Goal: Task Accomplishment & Management: Complete application form

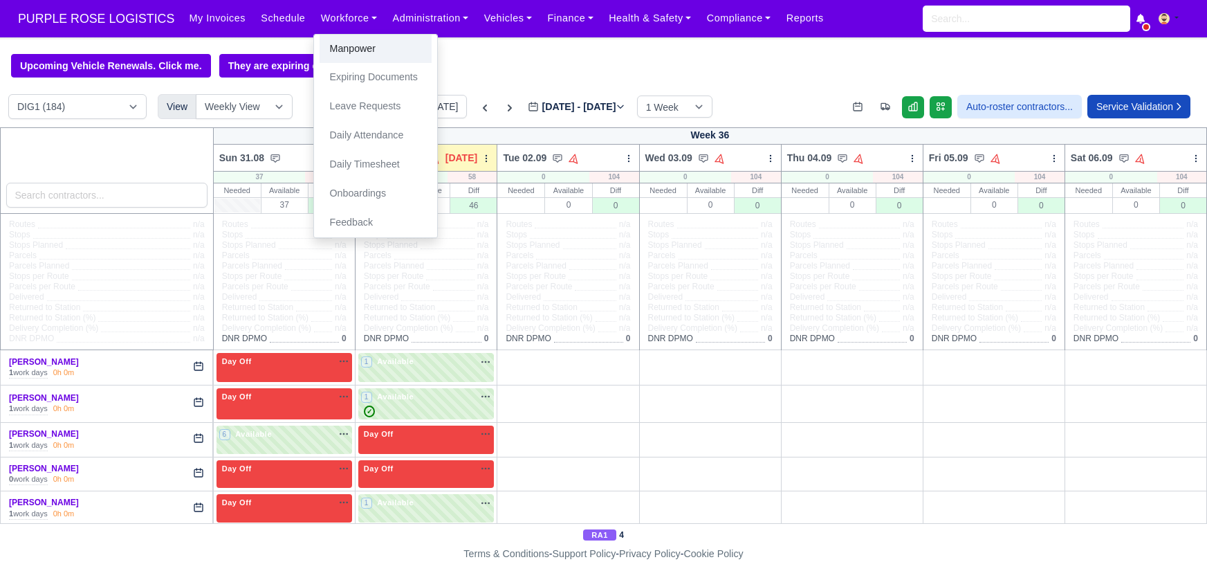
click at [337, 54] on link "Manpower" at bounding box center [376, 49] width 112 height 29
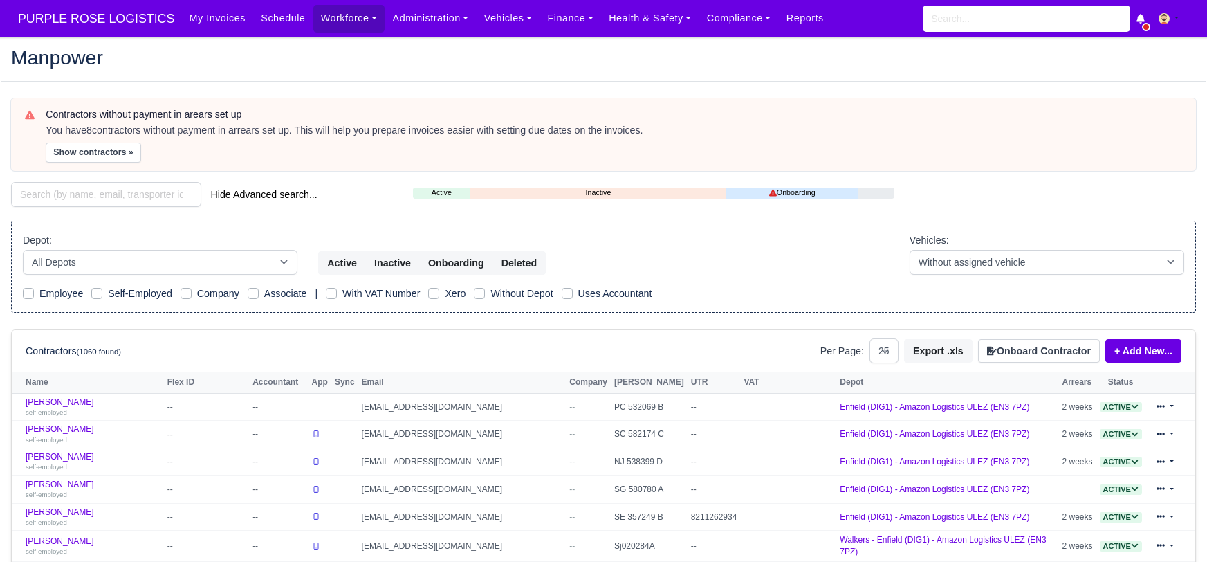
select select "25"
click at [153, 196] on input "search" at bounding box center [106, 194] width 190 height 25
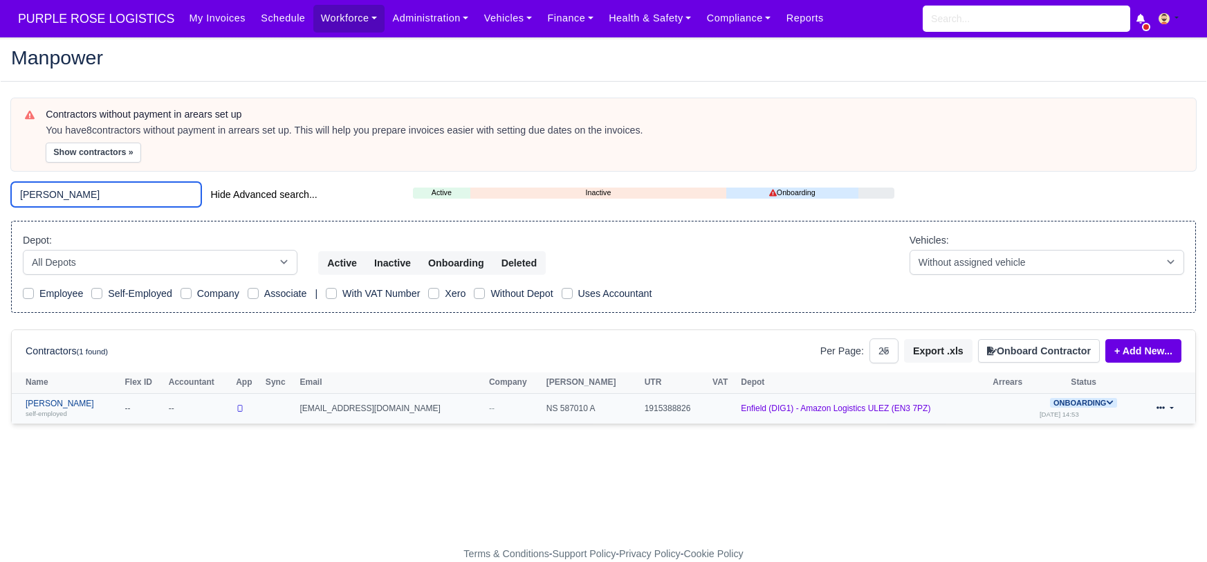
type input "russon"
click at [44, 403] on link "Jason Russon self-employed" at bounding box center [72, 408] width 93 height 20
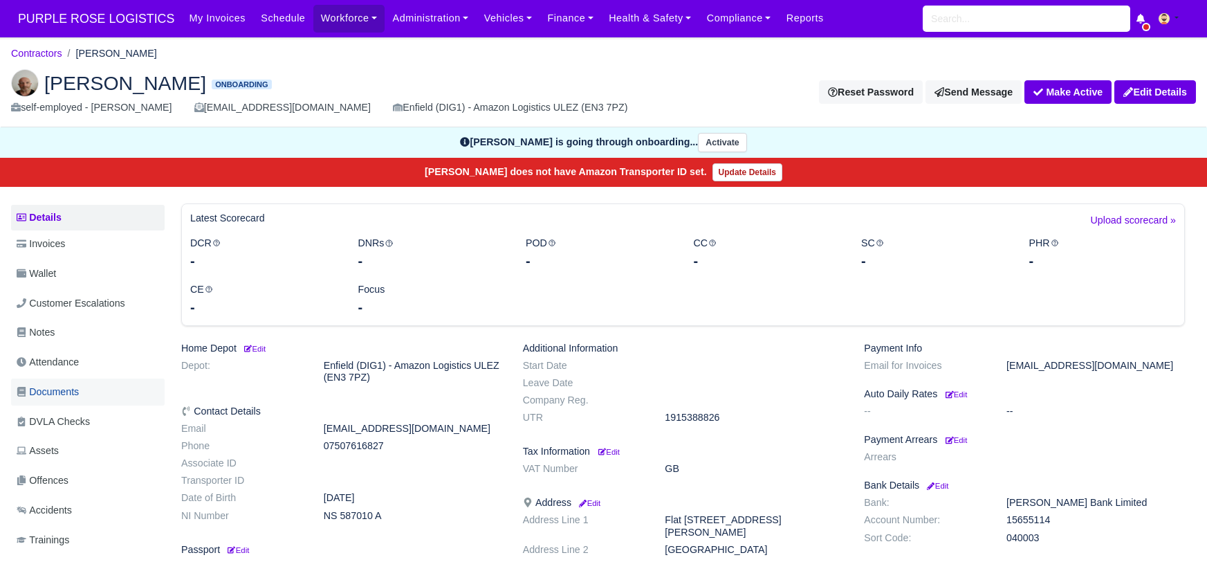
click at [87, 387] on link "Documents" at bounding box center [88, 391] width 154 height 27
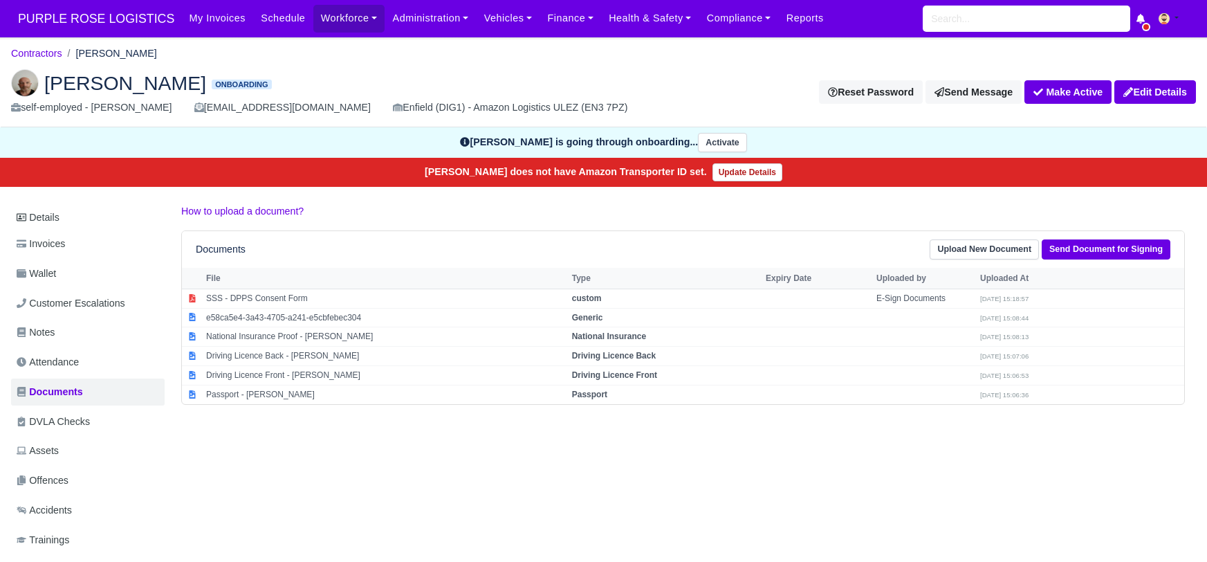
scroll to position [13, 0]
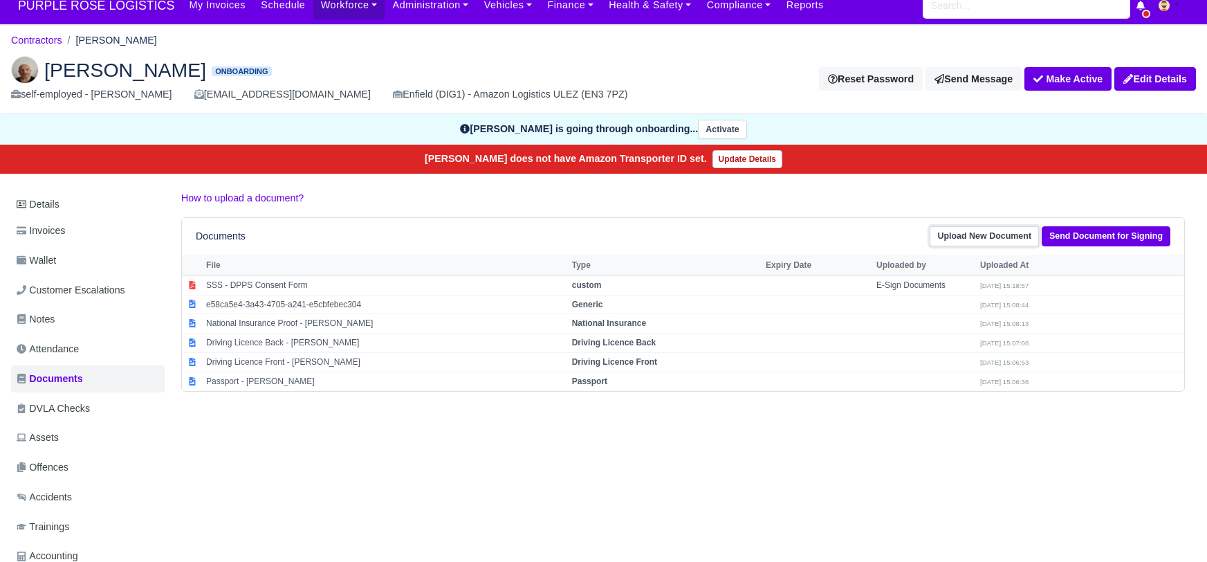
click at [1001, 237] on link "Upload New Document" at bounding box center [984, 236] width 109 height 20
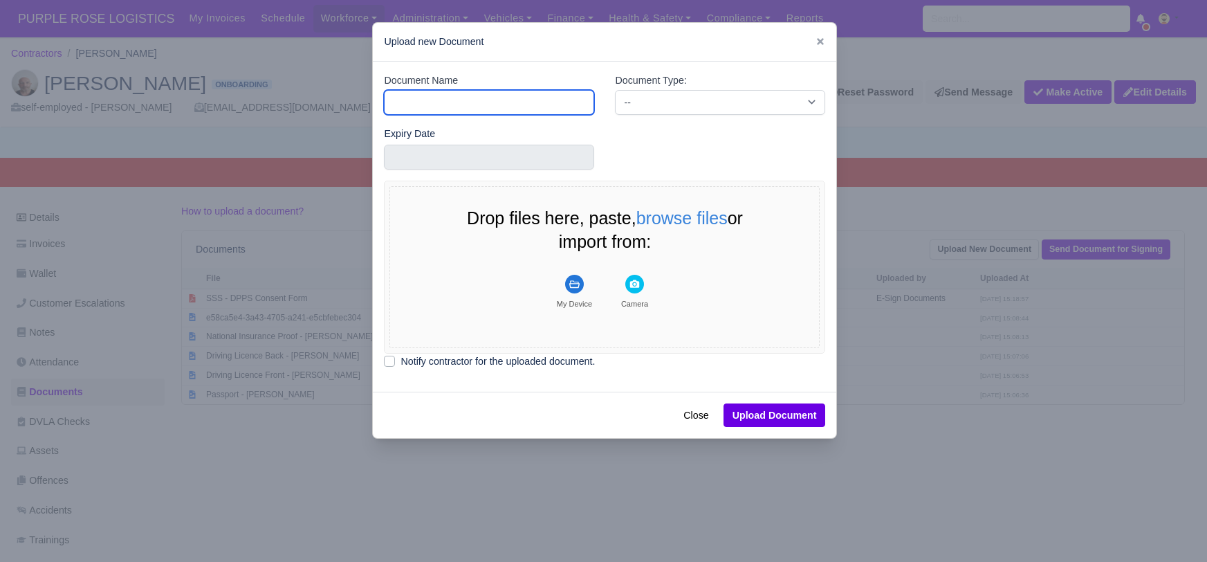
click at [477, 106] on input "Document Name" at bounding box center [489, 102] width 210 height 25
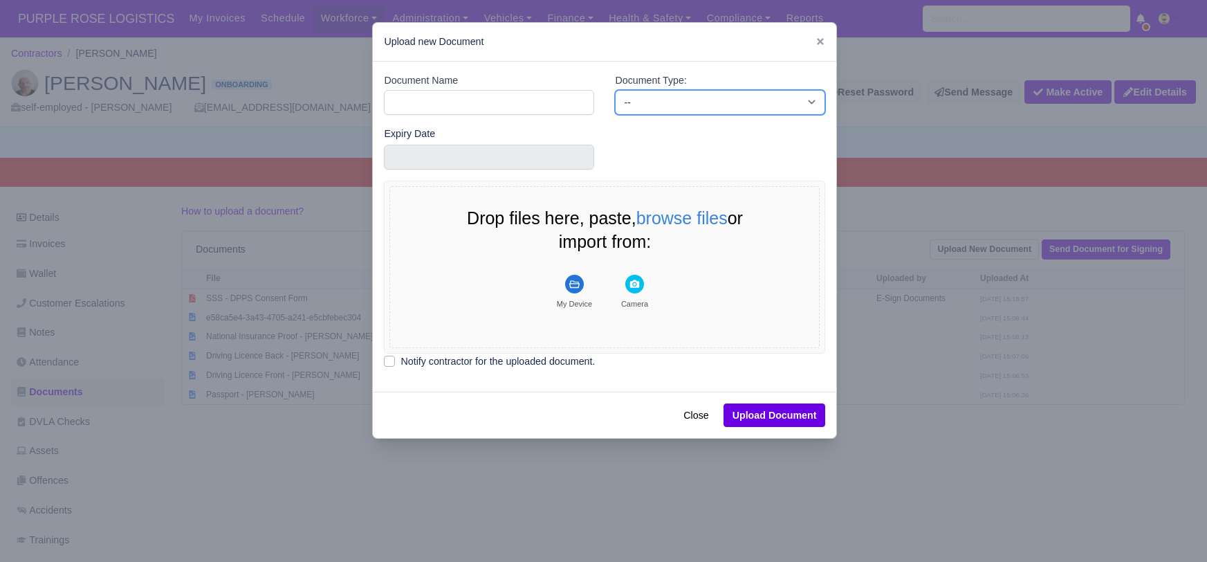
click at [680, 95] on select "-- Accounting Engagement Letter Age Verification Confirmation Background Check …" at bounding box center [720, 102] width 210 height 25
select select "dvla-check"
click at [615, 90] on select "-- Accounting Engagement Letter Age Verification Confirmation Background Check …" at bounding box center [720, 102] width 210 height 25
click at [580, 282] on rect "File Uploader" at bounding box center [574, 284] width 19 height 19
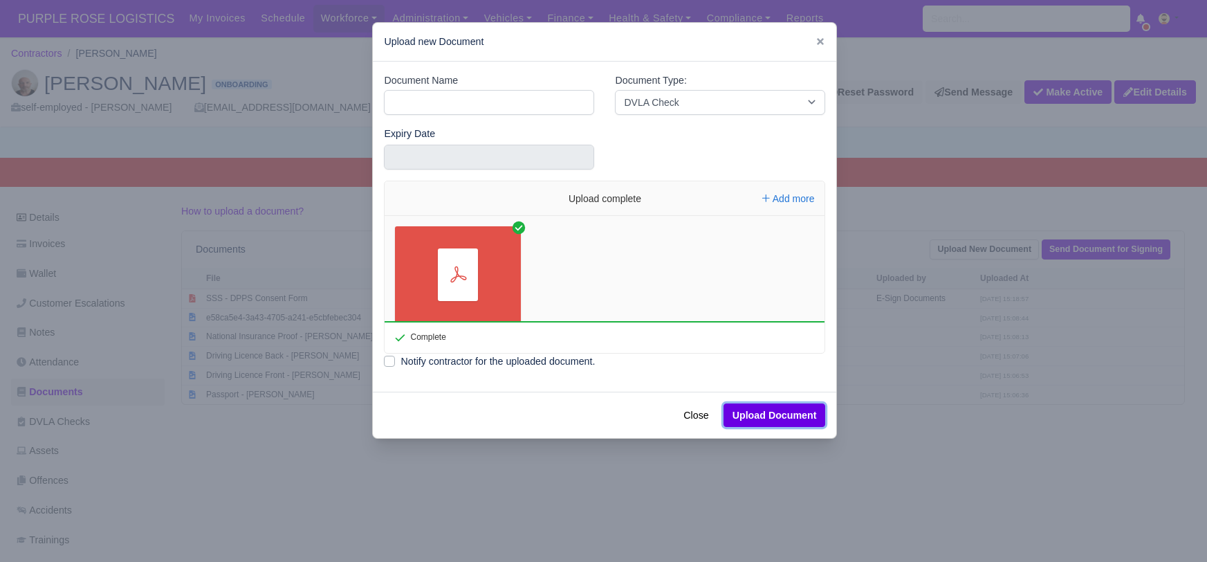
click at [756, 423] on button "Upload Document" at bounding box center [775, 415] width 102 height 24
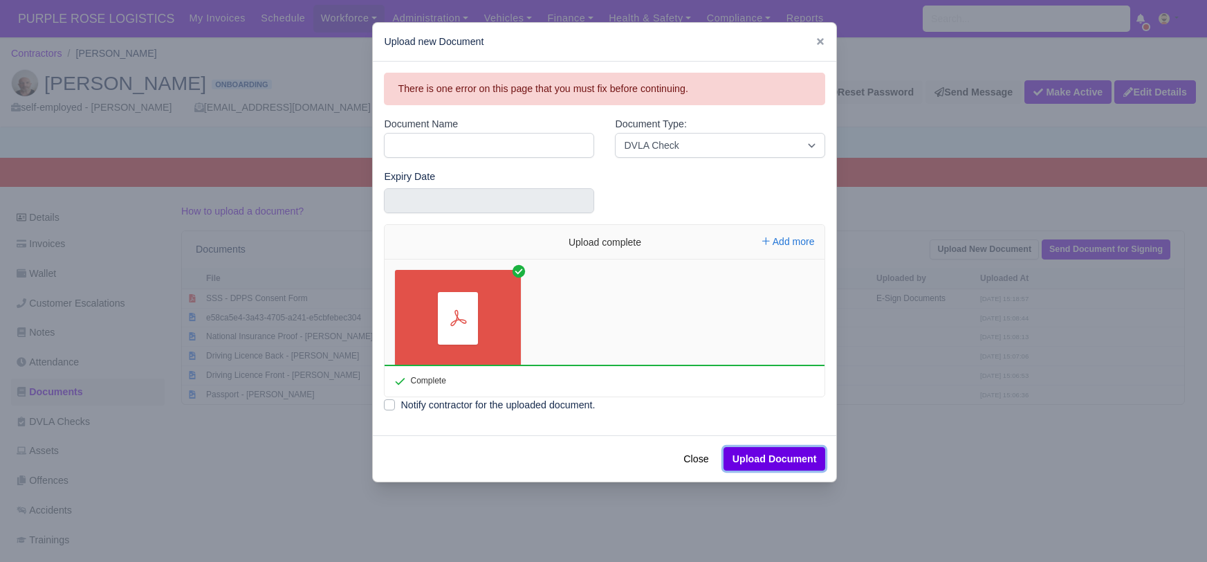
click at [771, 453] on button "Upload Document" at bounding box center [775, 459] width 102 height 24
click at [441, 145] on input "Document Name" at bounding box center [489, 145] width 210 height 25
type input "DVLA"
click at [762, 457] on button "Upload Document" at bounding box center [775, 459] width 102 height 24
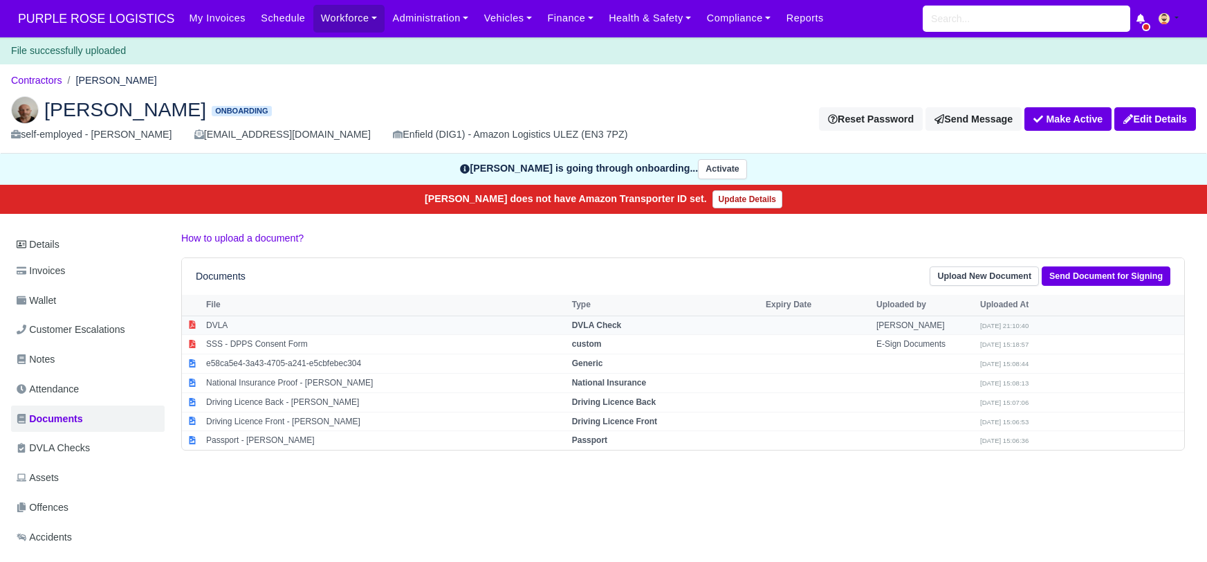
click at [578, 320] on strong "DVLA Check" at bounding box center [597, 325] width 50 height 10
select select "dvla-check"
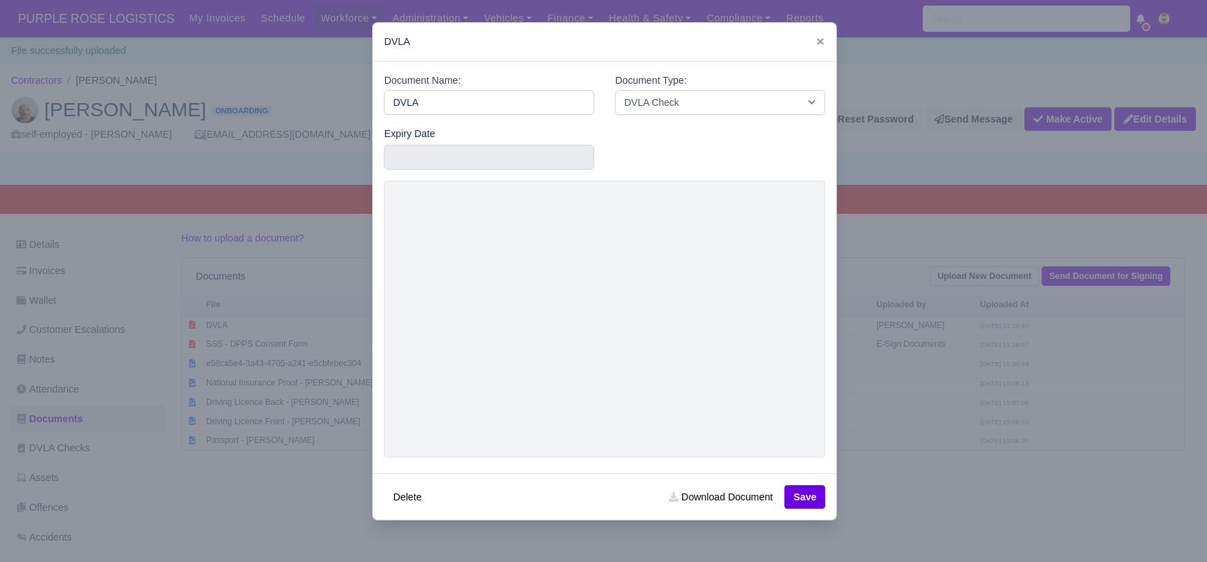
click at [921, 165] on div at bounding box center [603, 281] width 1207 height 562
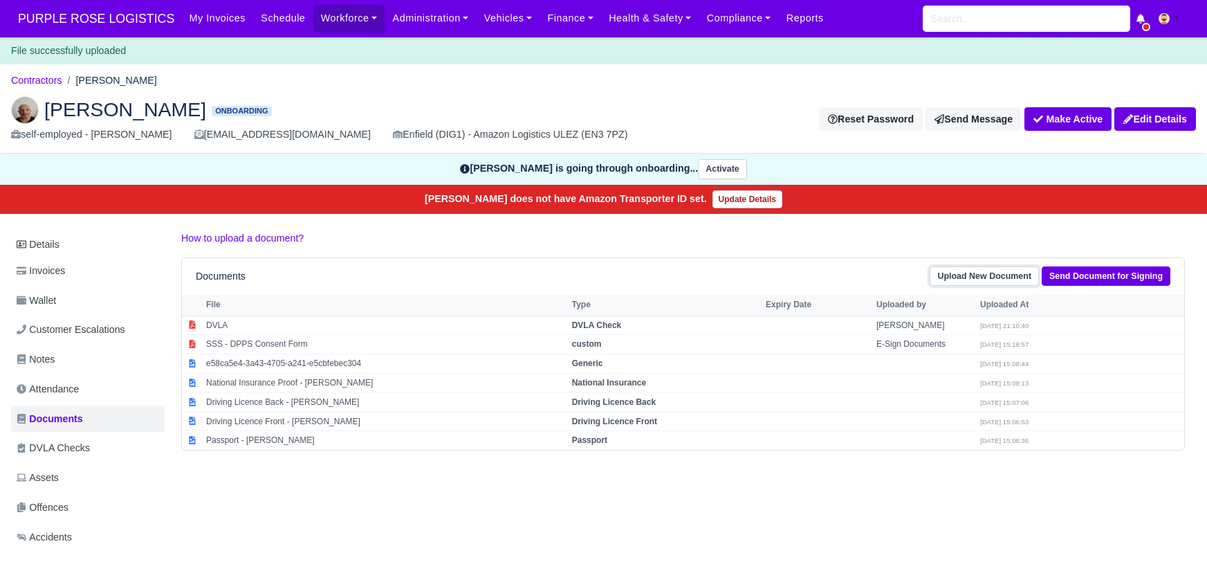
click at [981, 268] on link "Upload New Document" at bounding box center [984, 276] width 109 height 20
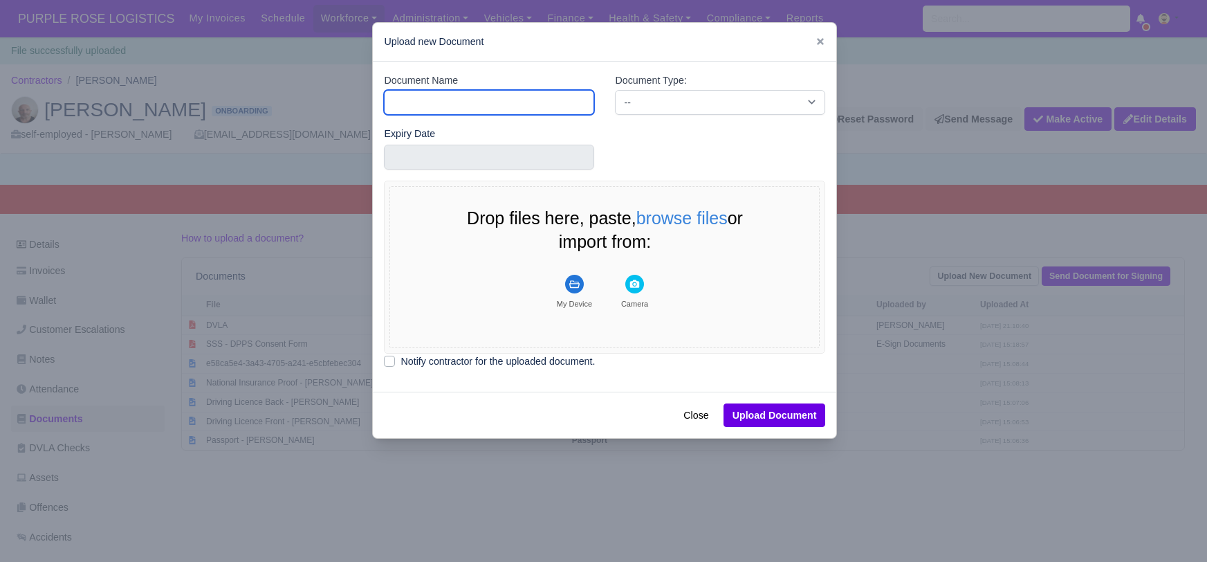
click at [433, 100] on input "Document Name" at bounding box center [489, 102] width 210 height 25
type input "POA"
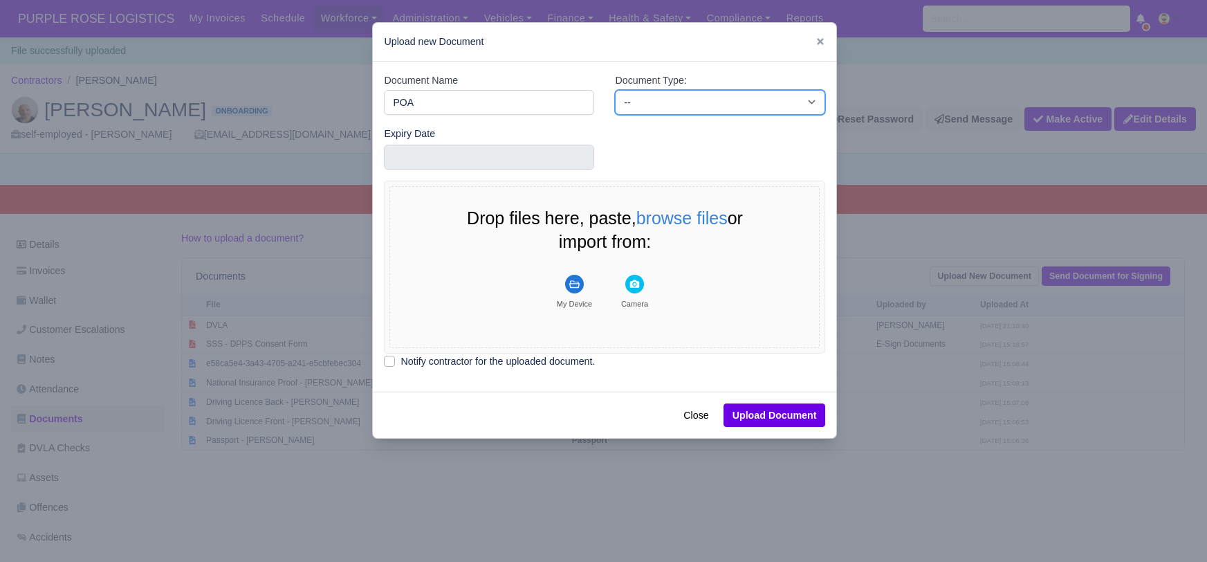
click at [667, 100] on select "-- Accounting Engagement Letter Age Verification Confirmation Background Check …" at bounding box center [720, 102] width 210 height 25
select select "proof-of-address"
click at [615, 90] on select "-- Accounting Engagement Letter Age Verification Confirmation Background Check …" at bounding box center [720, 102] width 210 height 25
click at [573, 286] on rect "File Uploader" at bounding box center [574, 284] width 19 height 19
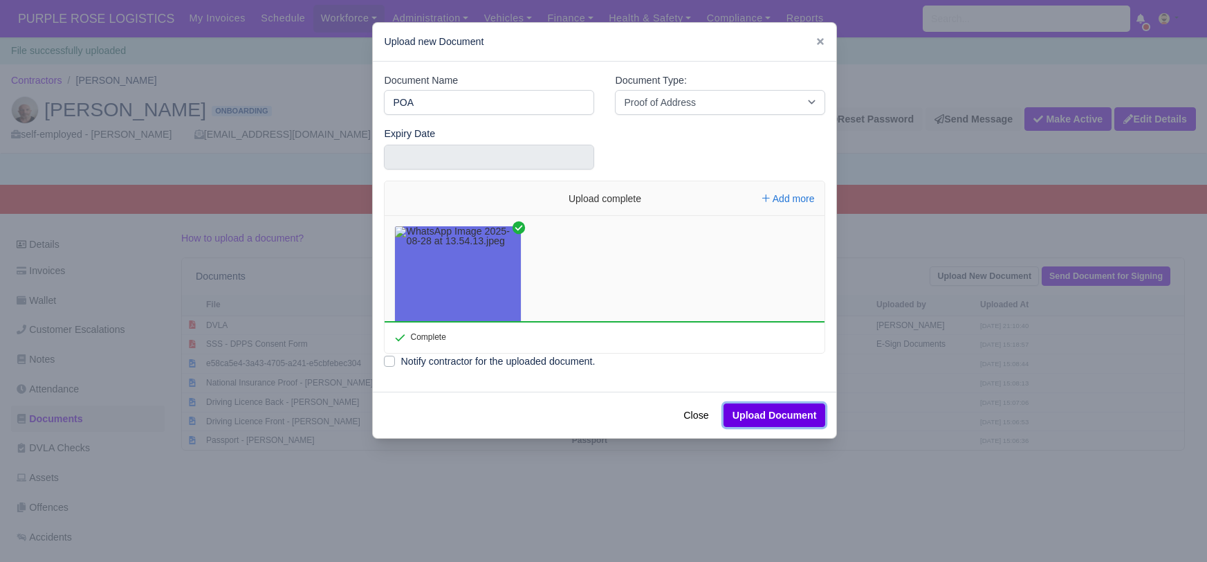
click at [760, 412] on button "Upload Document" at bounding box center [775, 415] width 102 height 24
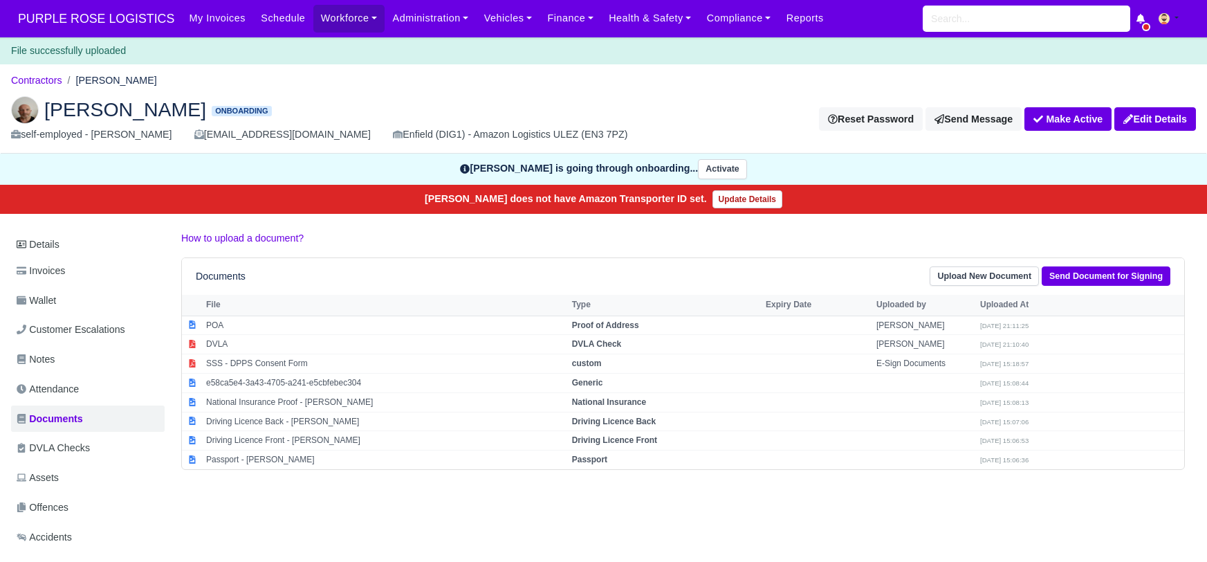
click at [510, 502] on div "Details Invoices Wallet Customer Escalations Notes Attendance Documents DVLA Ch…" at bounding box center [603, 463] width 1185 height 466
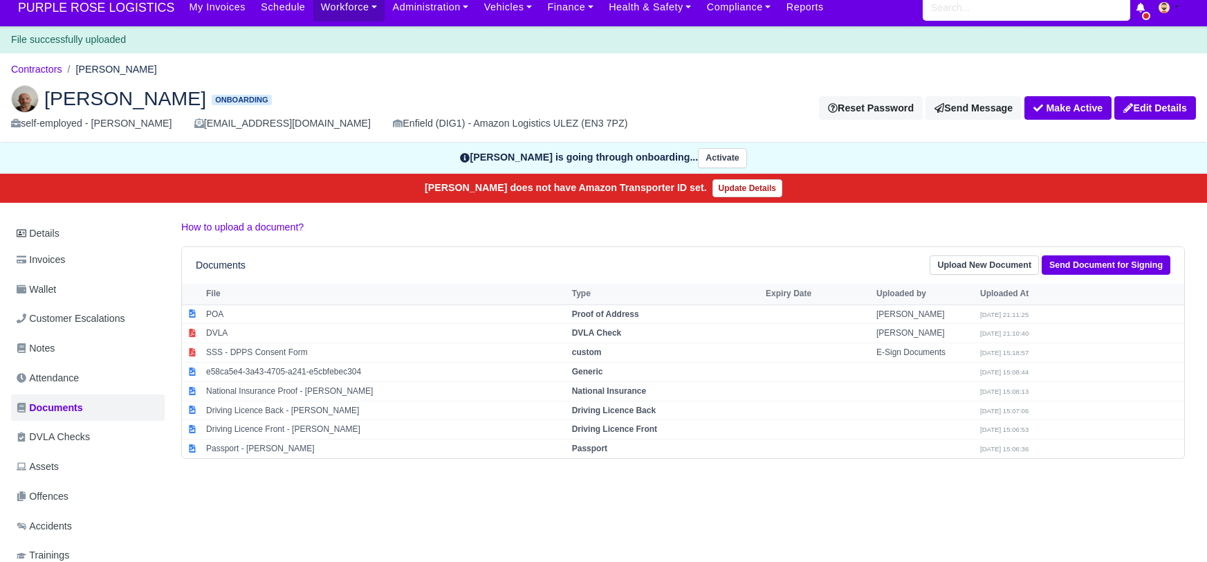
scroll to position [14, 0]
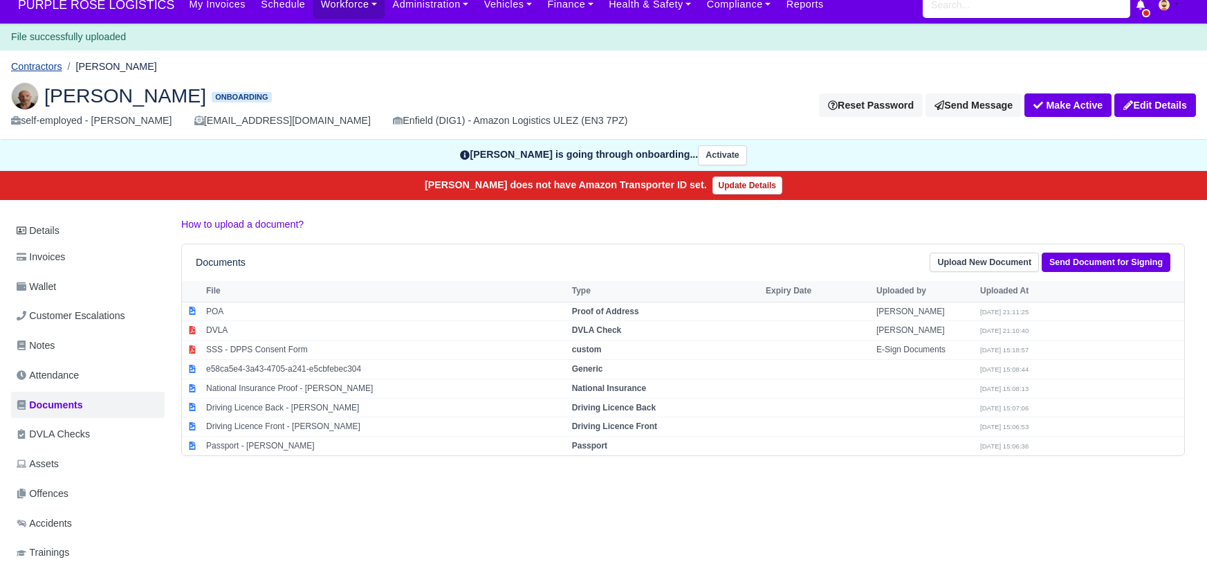
click at [46, 66] on link "Contractors" at bounding box center [36, 66] width 51 height 11
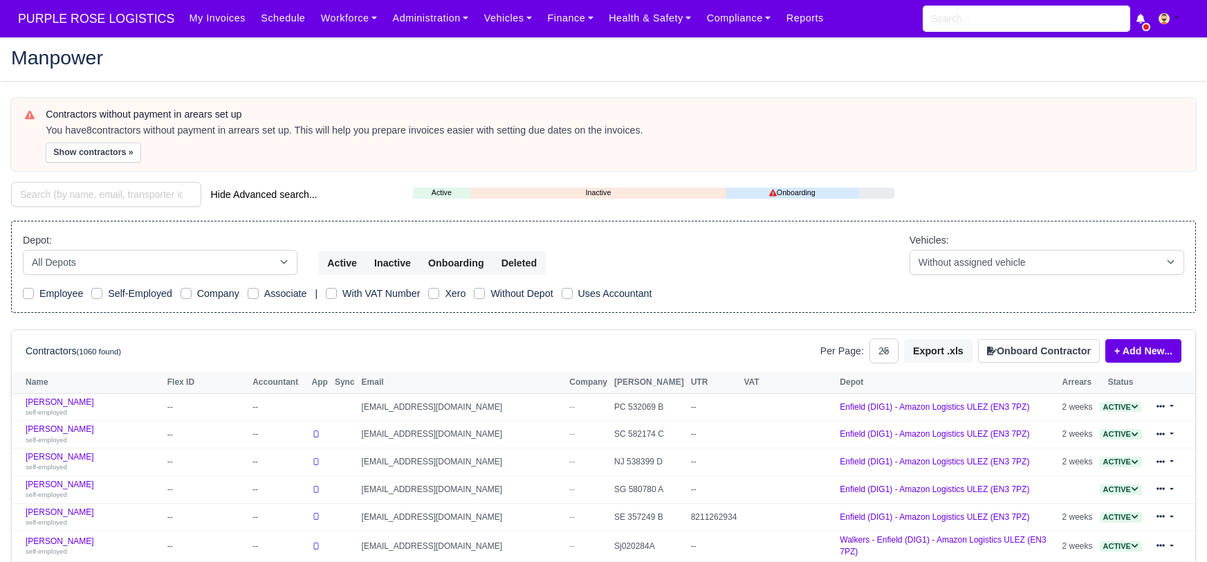
select select "25"
click at [78, 194] on input "search" at bounding box center [106, 194] width 190 height 25
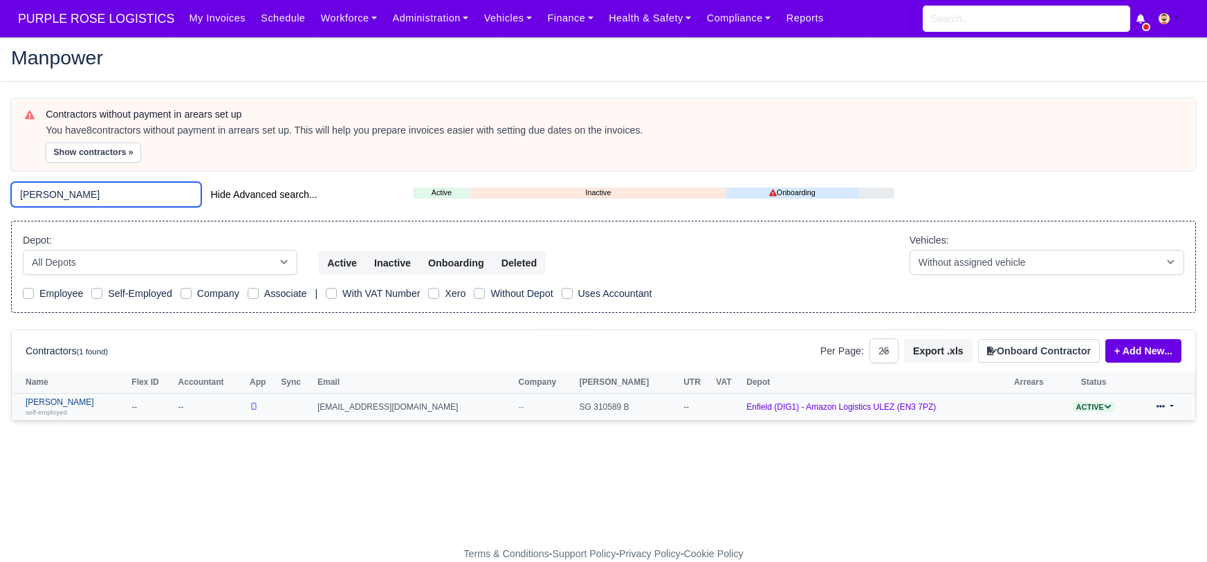
type input "gideon"
click at [88, 401] on link "Gideon Atobamrere self-employed" at bounding box center [75, 407] width 99 height 20
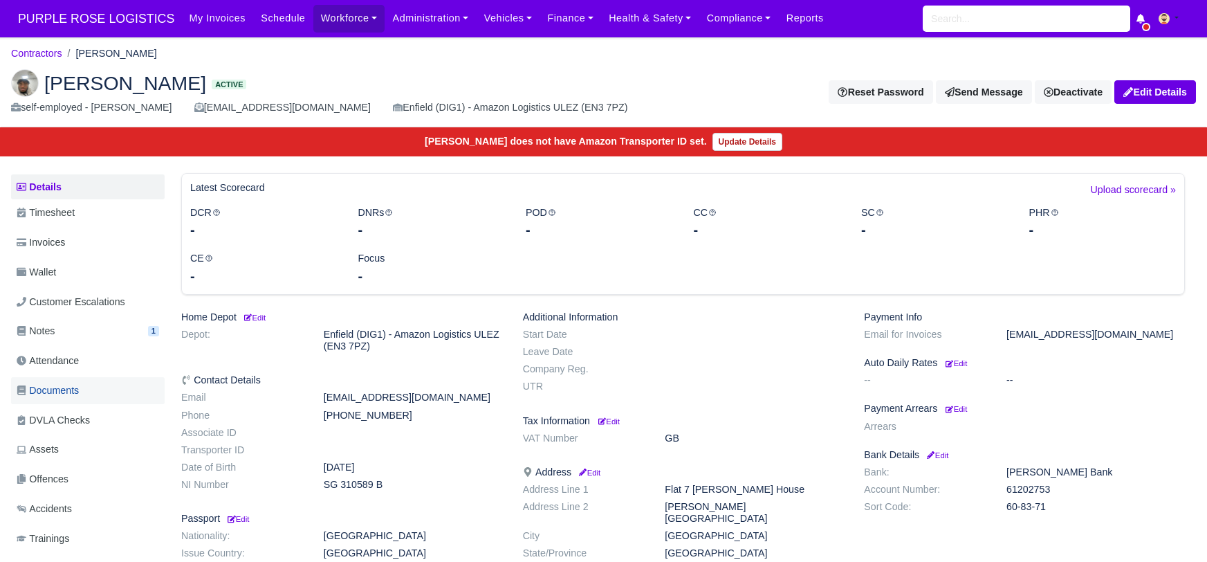
click at [69, 380] on link "Documents" at bounding box center [88, 390] width 154 height 27
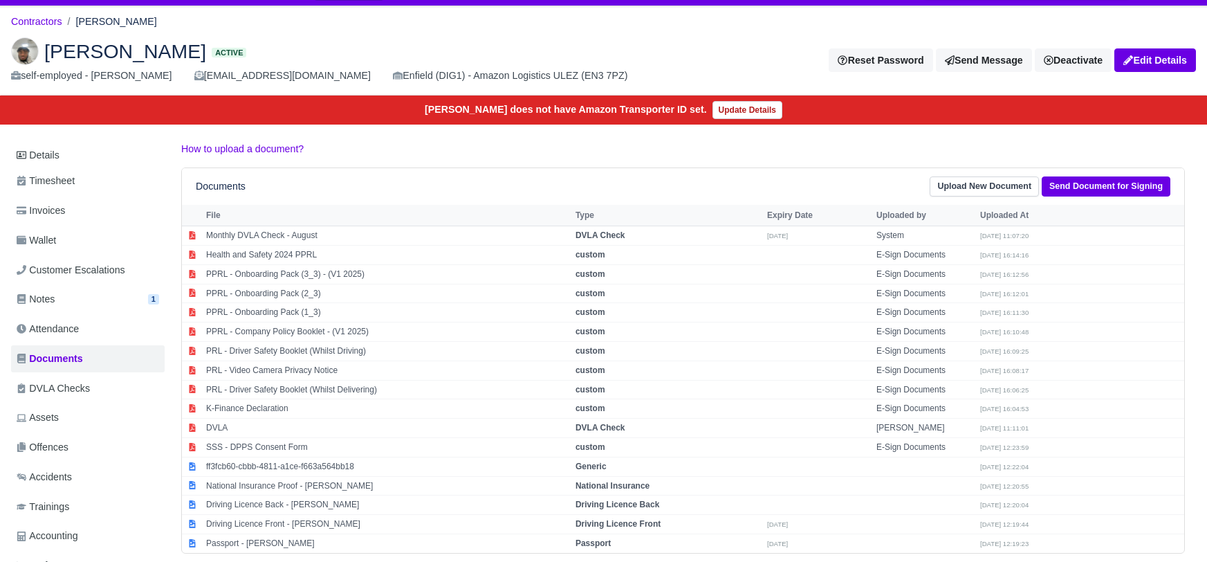
scroll to position [122, 0]
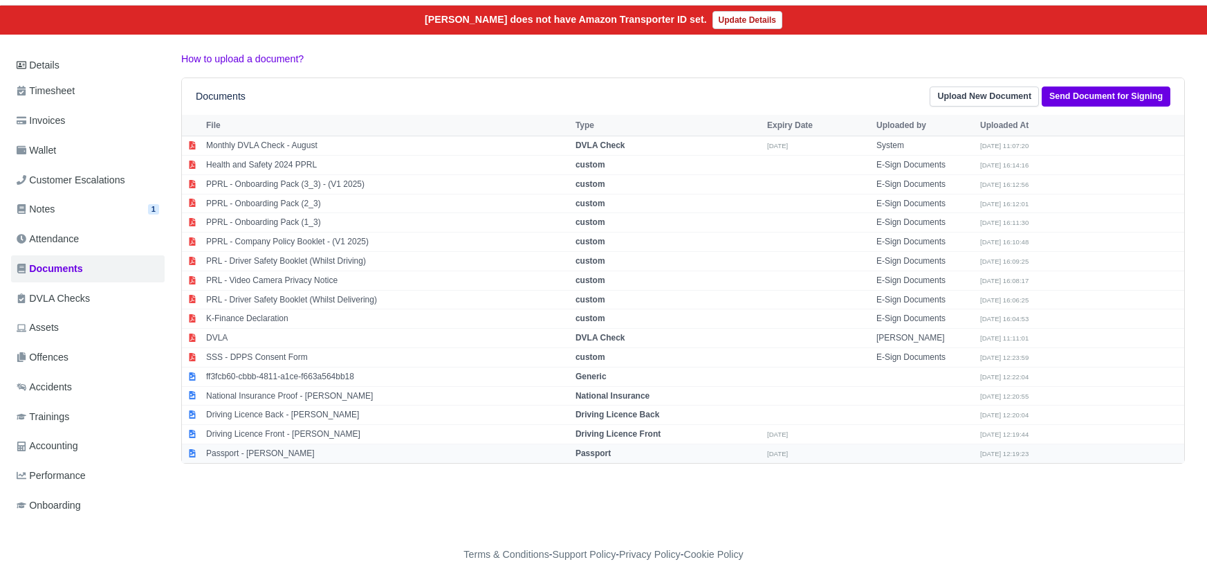
click at [611, 449] on strong "Passport" at bounding box center [592, 453] width 35 height 10
select select "passport"
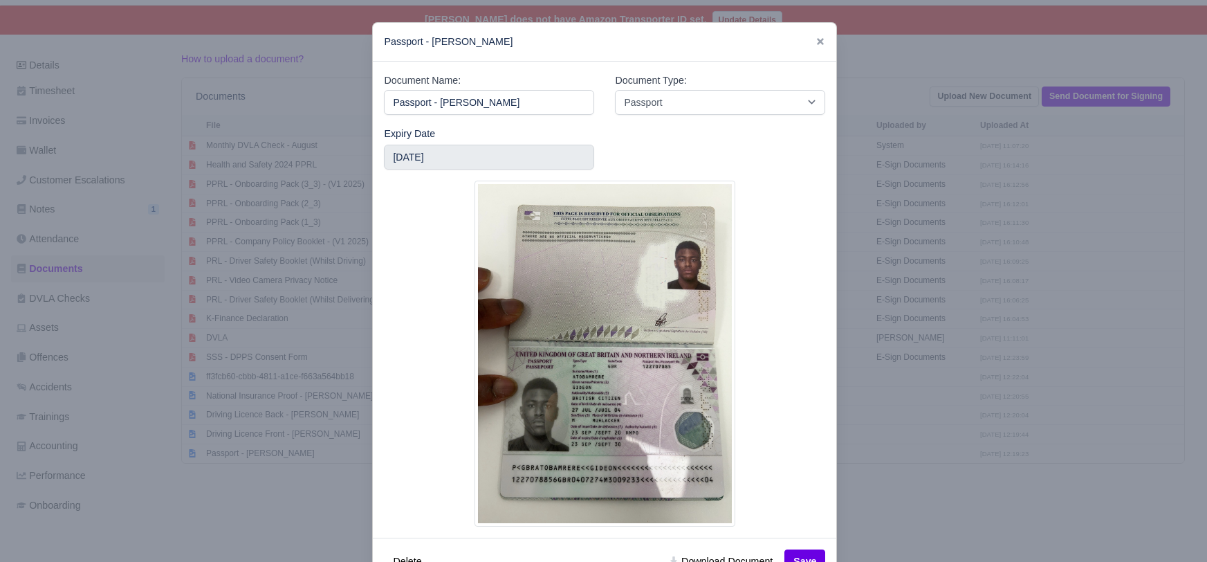
click at [948, 501] on div at bounding box center [603, 281] width 1207 height 562
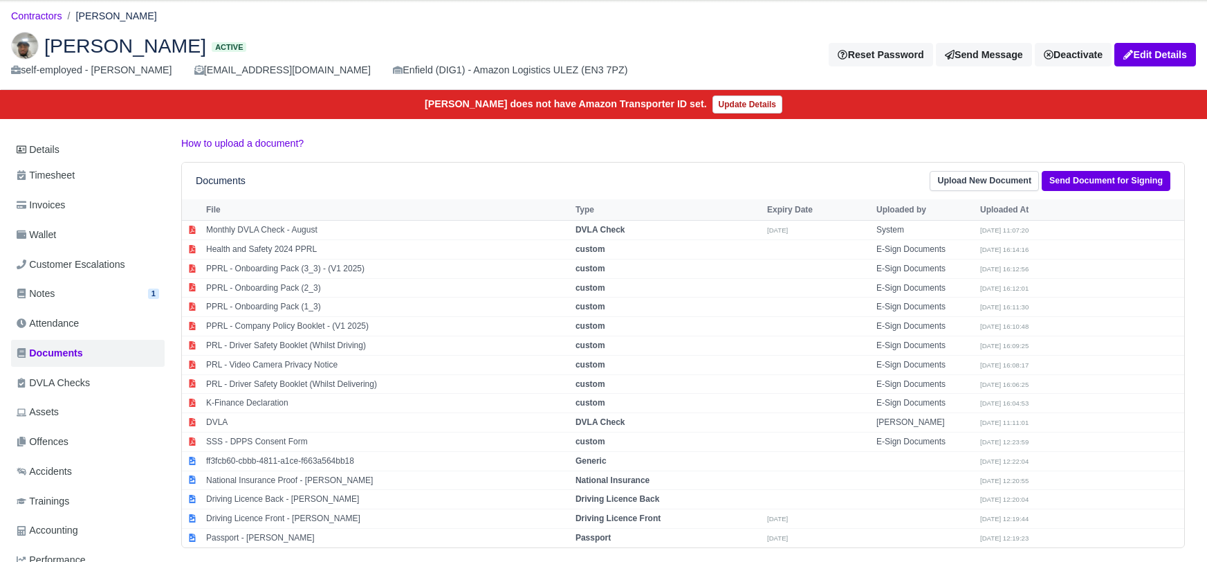
scroll to position [17, 0]
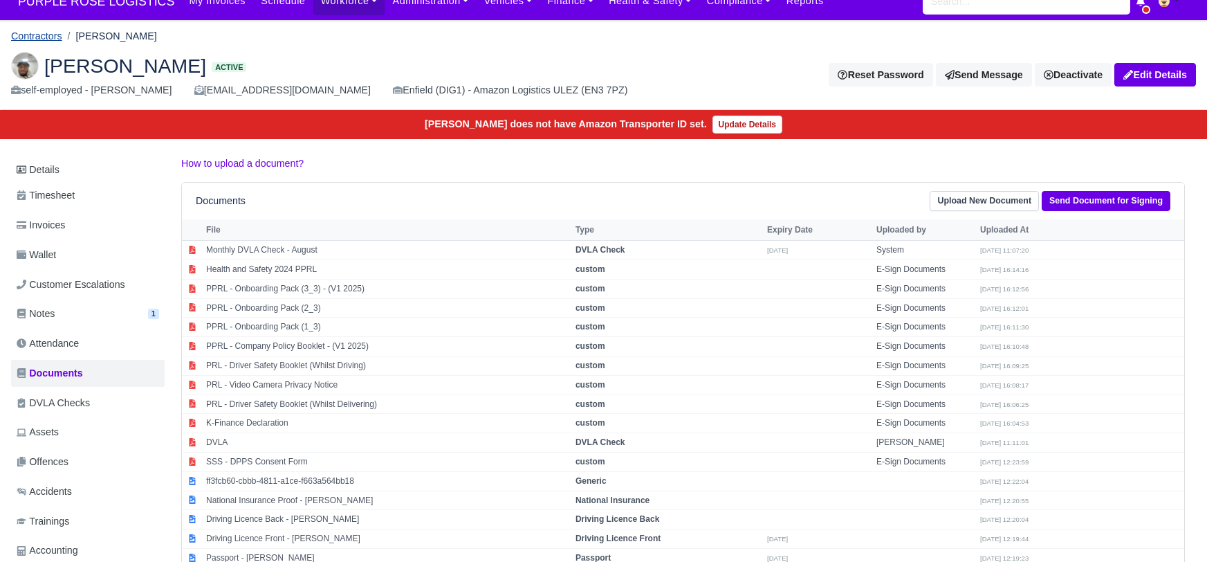
click at [44, 35] on link "Contractors" at bounding box center [36, 35] width 51 height 11
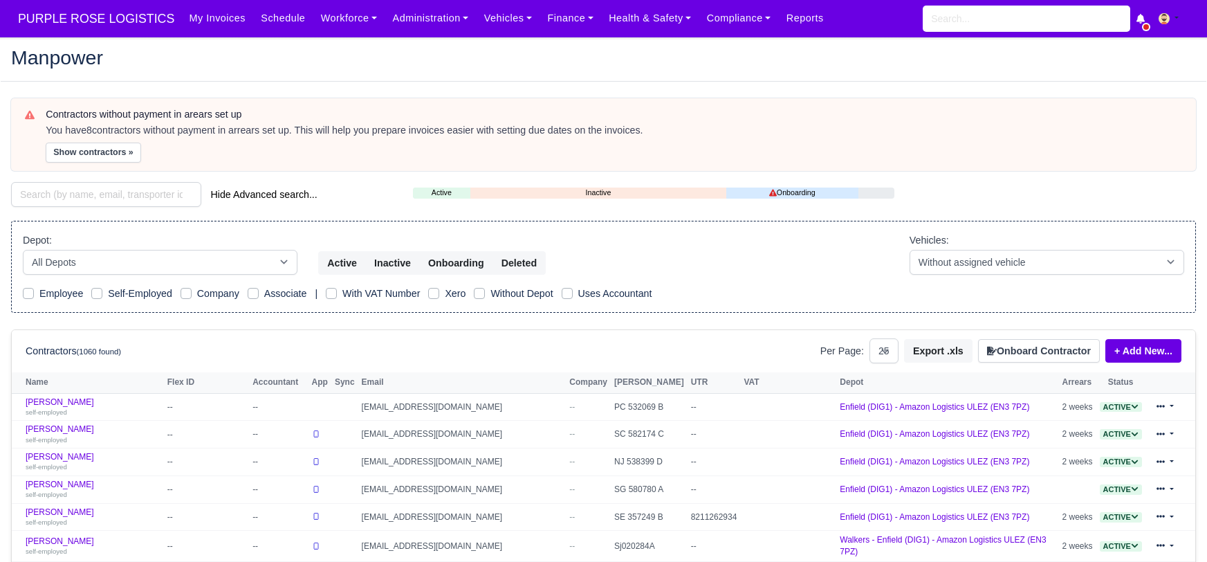
select select "25"
click at [93, 194] on input "search" at bounding box center [106, 194] width 190 height 25
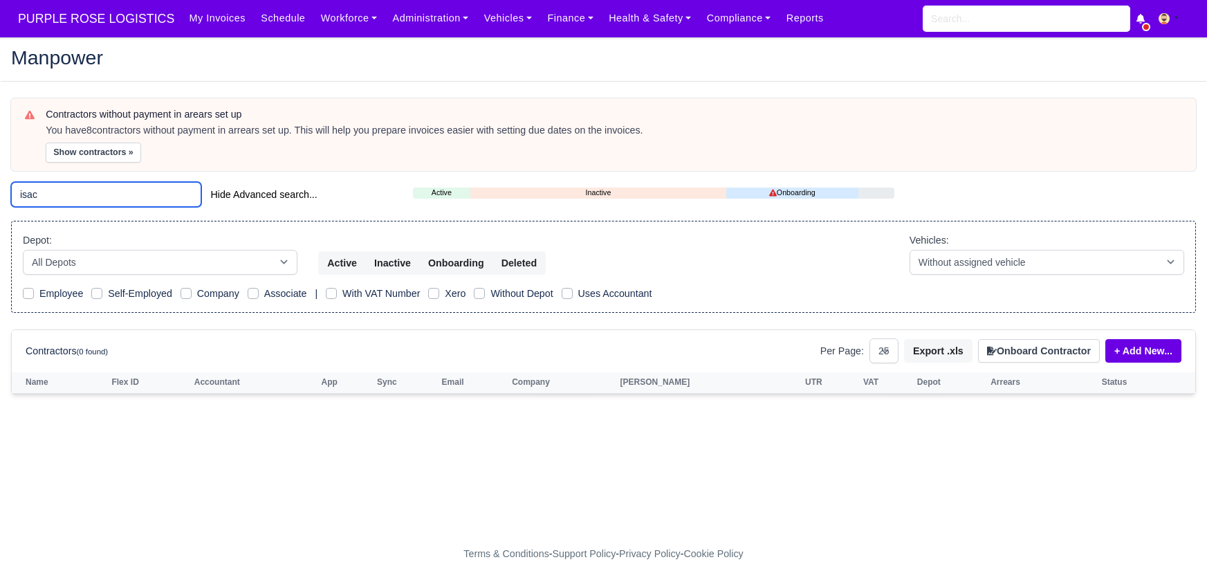
click at [89, 185] on input "isac" at bounding box center [106, 194] width 190 height 25
type input "i"
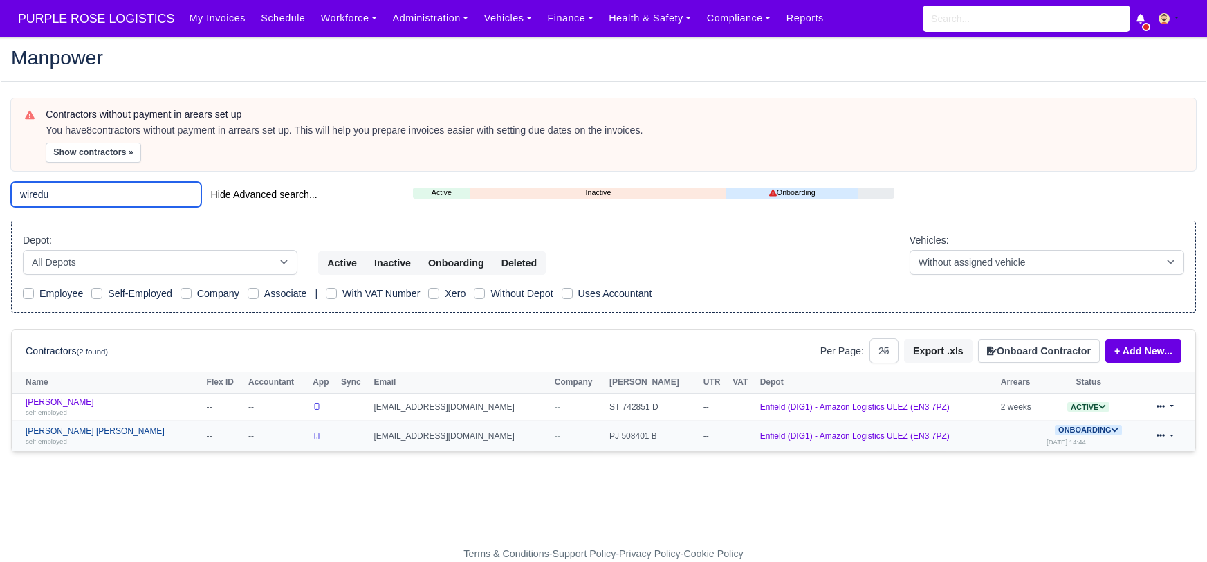
type input "wiredu"
click at [61, 432] on link "Isaac Okyere Wiredu self-employed" at bounding box center [113, 436] width 174 height 20
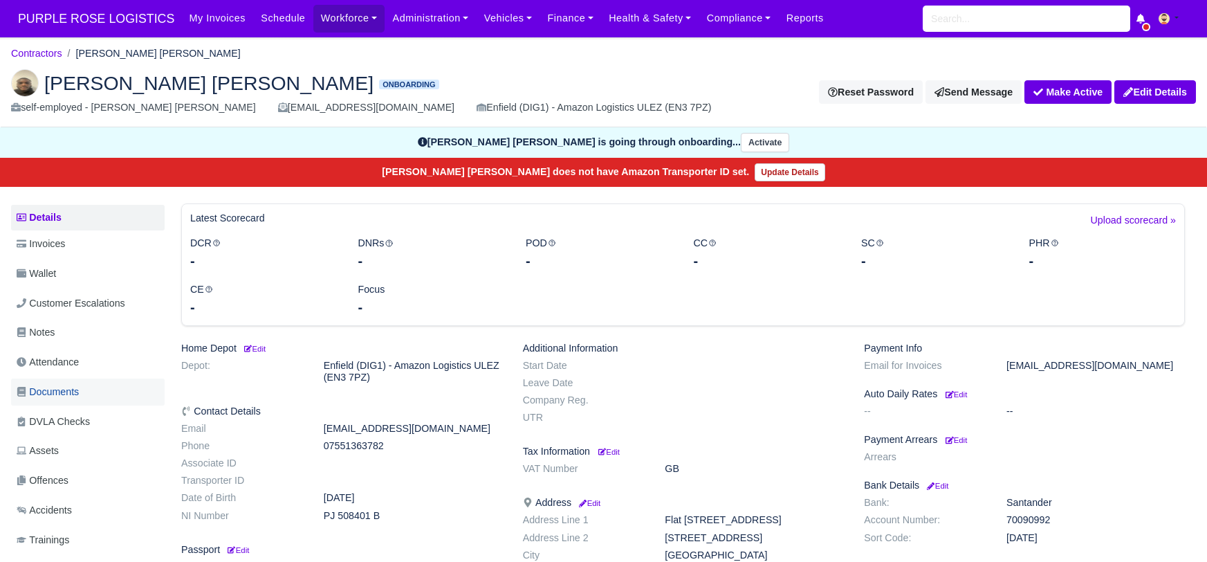
click at [74, 389] on span "Documents" at bounding box center [48, 392] width 62 height 16
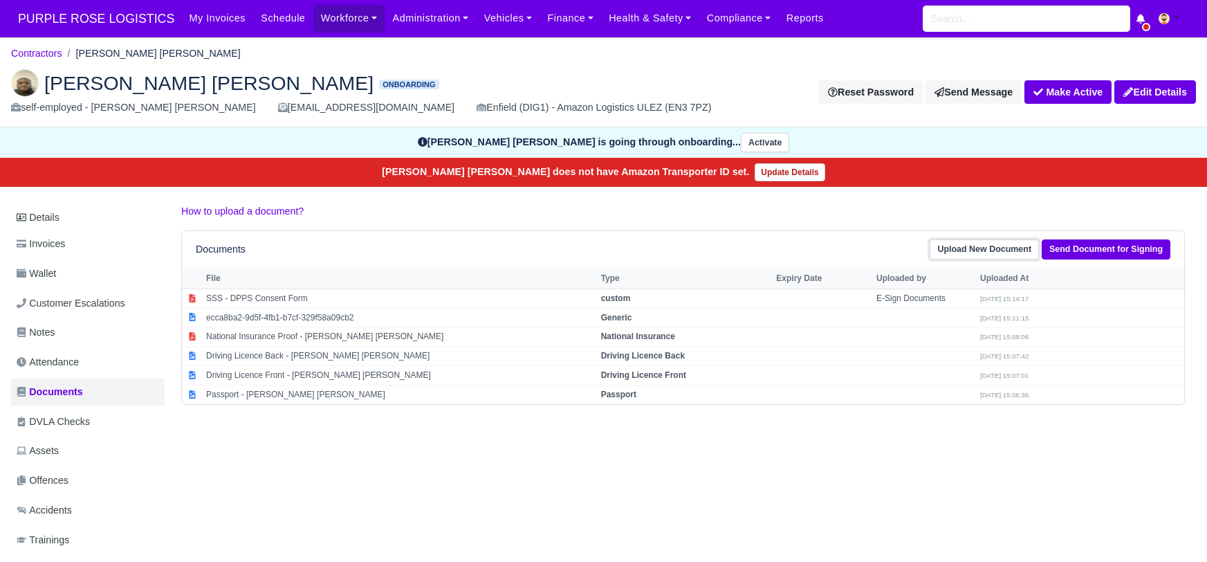
click at [989, 244] on link "Upload New Document" at bounding box center [984, 249] width 109 height 20
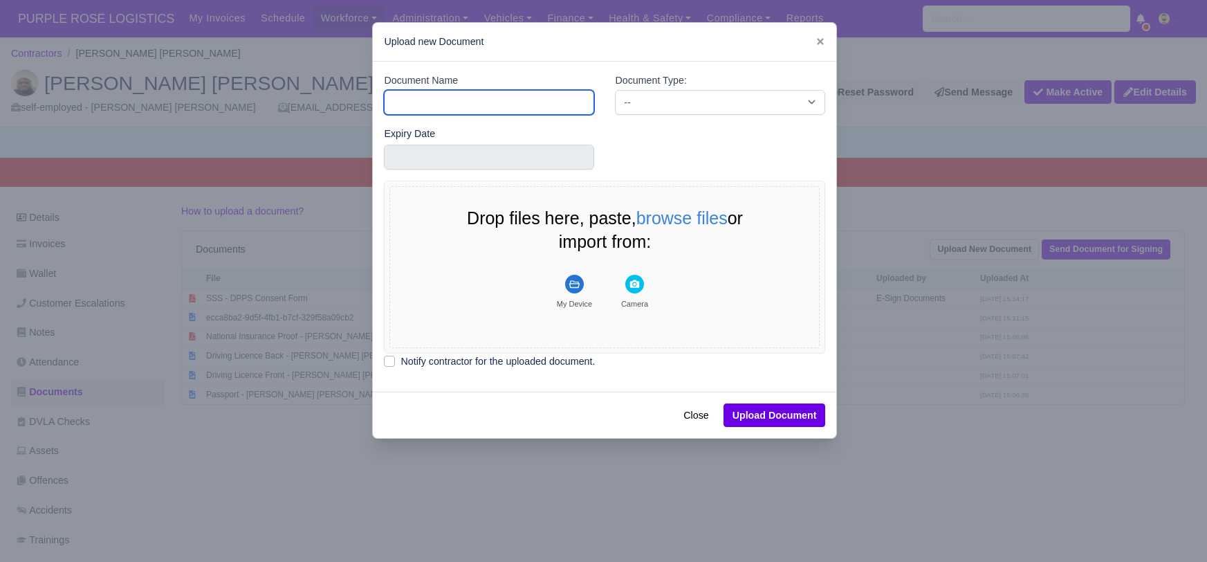
click at [491, 101] on input "Document Name" at bounding box center [489, 102] width 210 height 25
type input "POA"
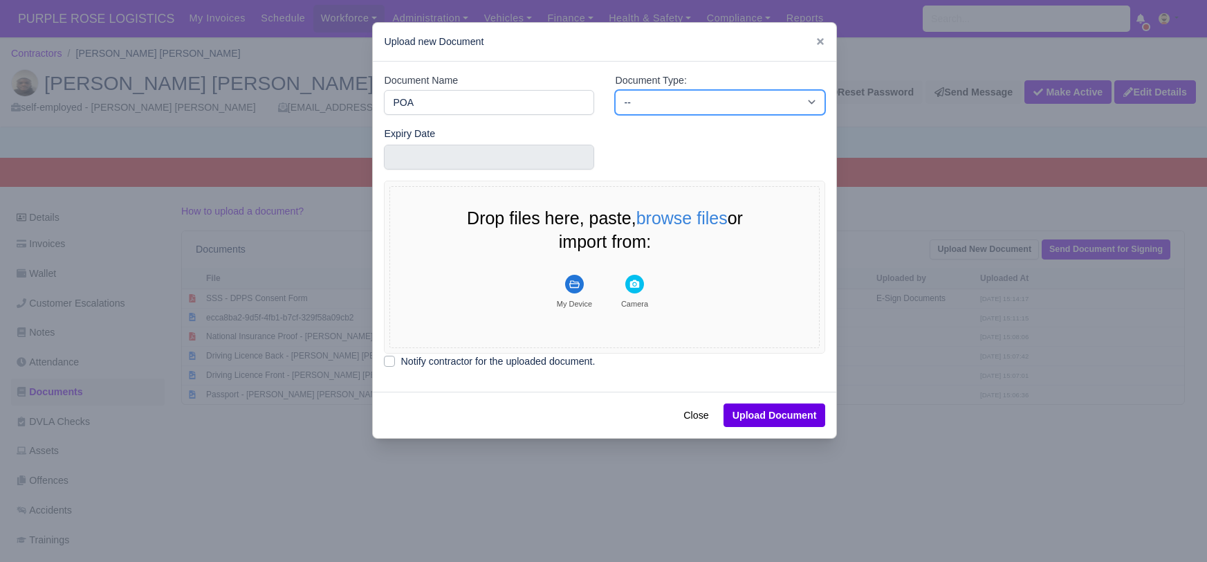
click at [698, 94] on select "-- Accounting Engagement Letter Age Verification Confirmation Background Check …" at bounding box center [720, 102] width 210 height 25
select select "proof-of-address"
click at [615, 90] on select "-- Accounting Engagement Letter Age Verification Confirmation Background Check …" at bounding box center [720, 102] width 210 height 25
click at [573, 280] on g "File Uploader" at bounding box center [574, 284] width 19 height 19
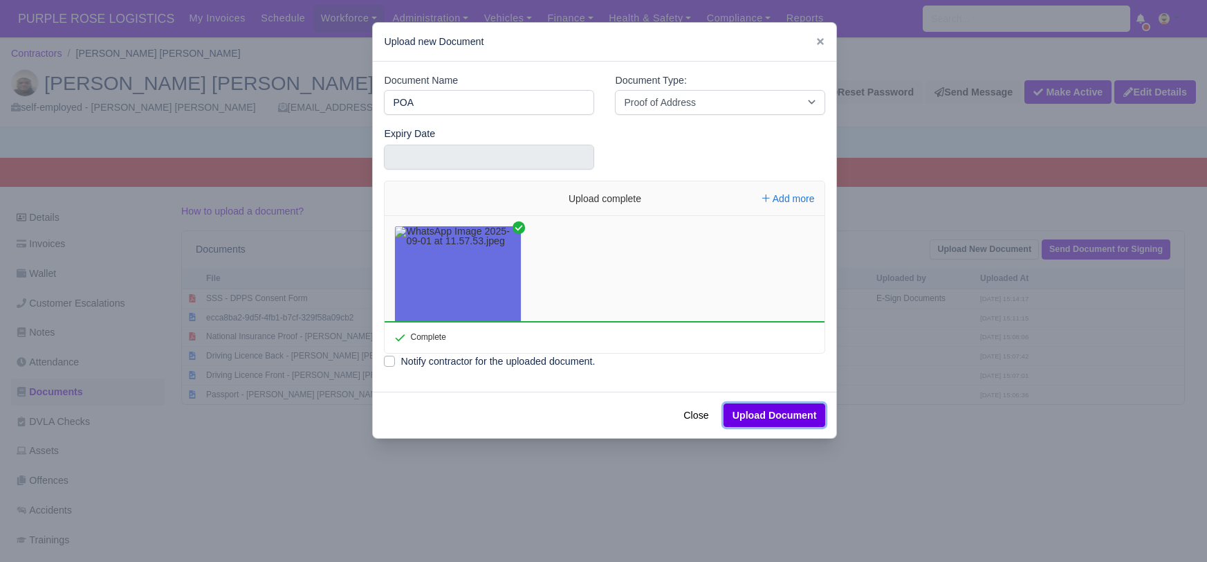
click at [785, 419] on button "Upload Document" at bounding box center [775, 415] width 102 height 24
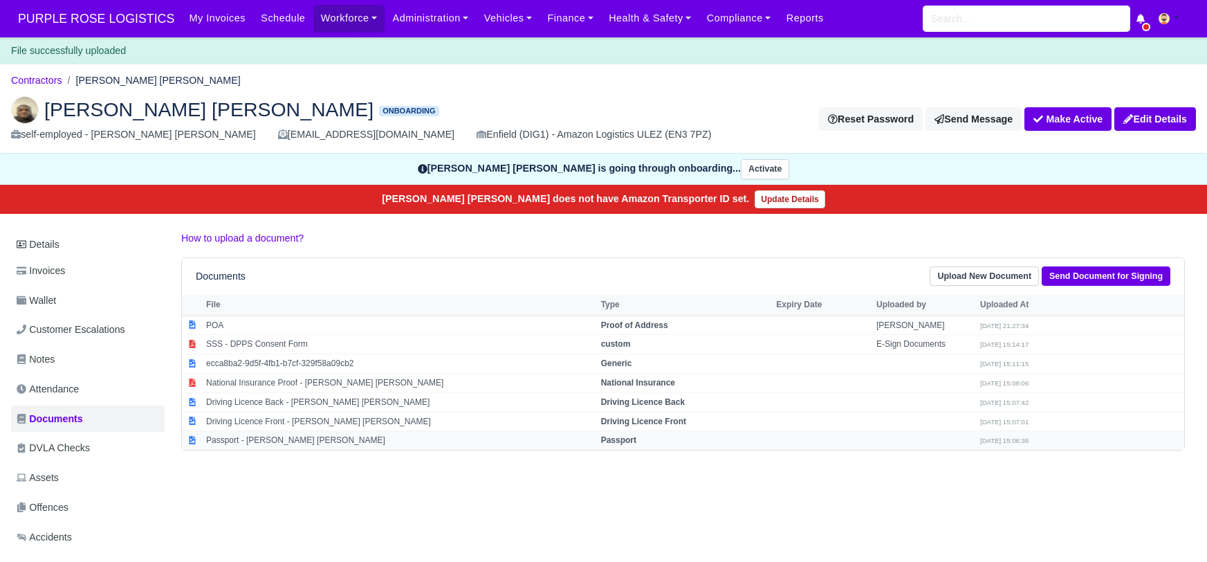
click at [609, 435] on strong "Passport" at bounding box center [618, 440] width 35 height 10
select select "passport"
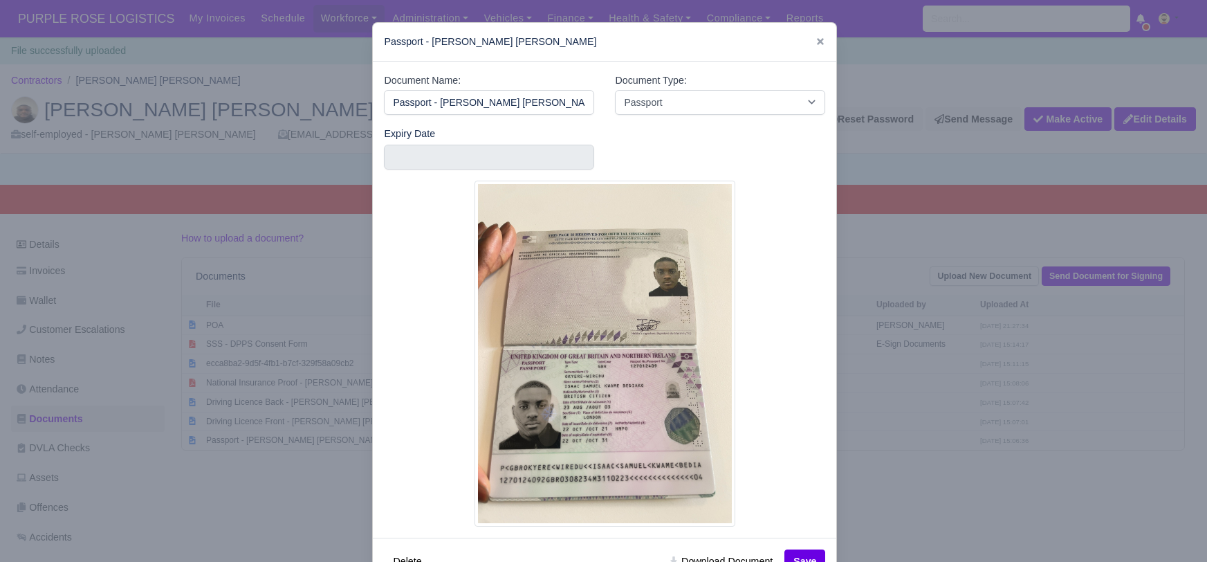
click at [885, 515] on div at bounding box center [603, 281] width 1207 height 562
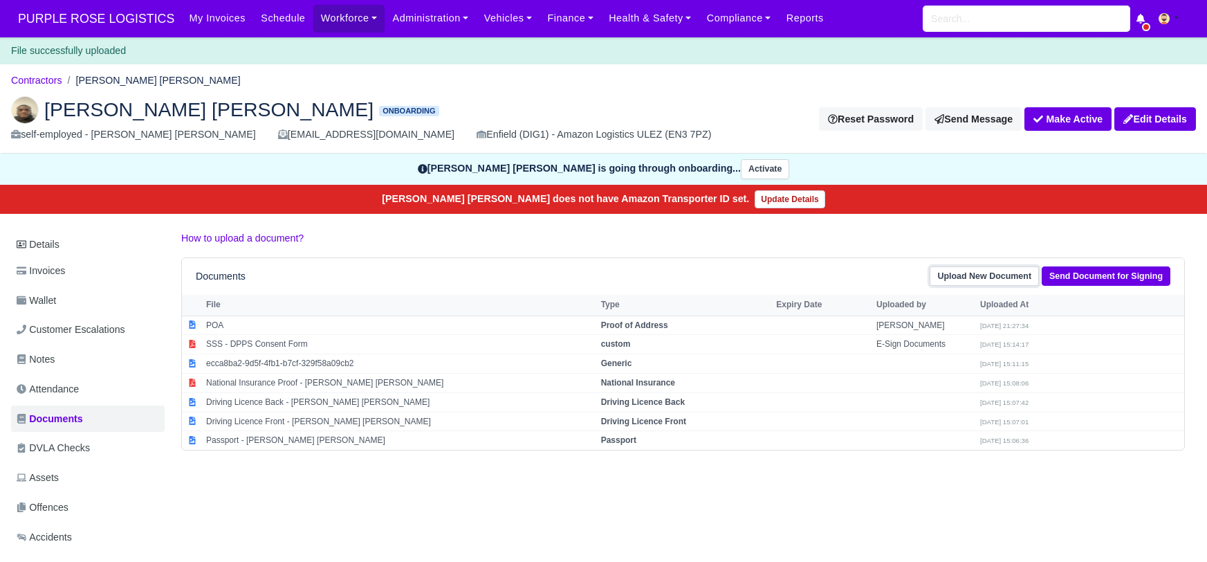
click at [982, 272] on link "Upload New Document" at bounding box center [984, 276] width 109 height 20
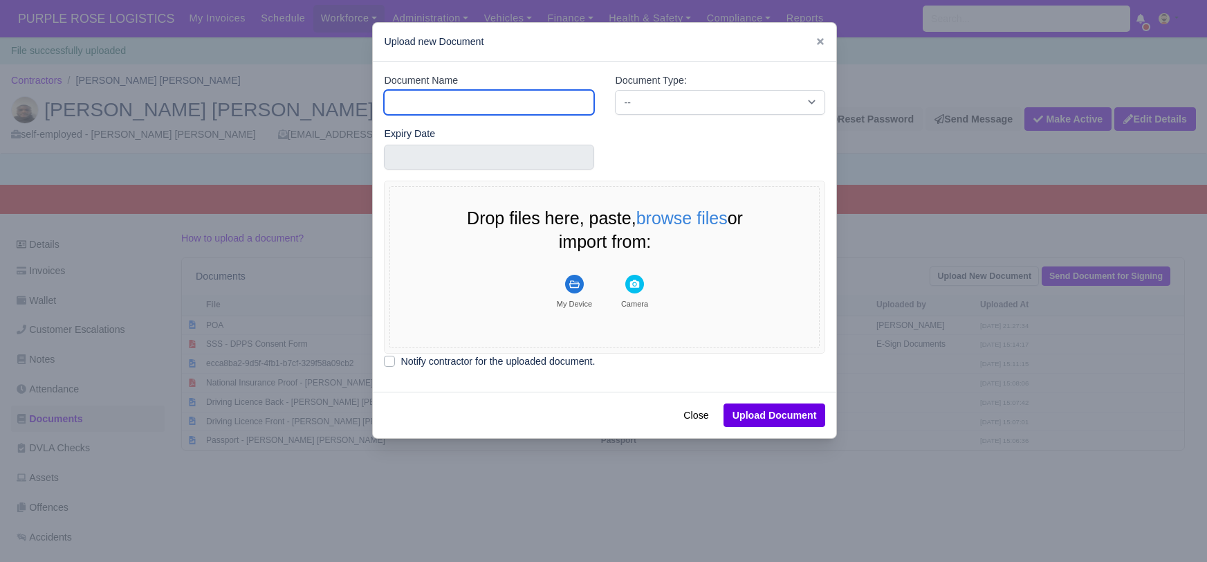
click at [453, 100] on input "Document Name" at bounding box center [489, 102] width 210 height 25
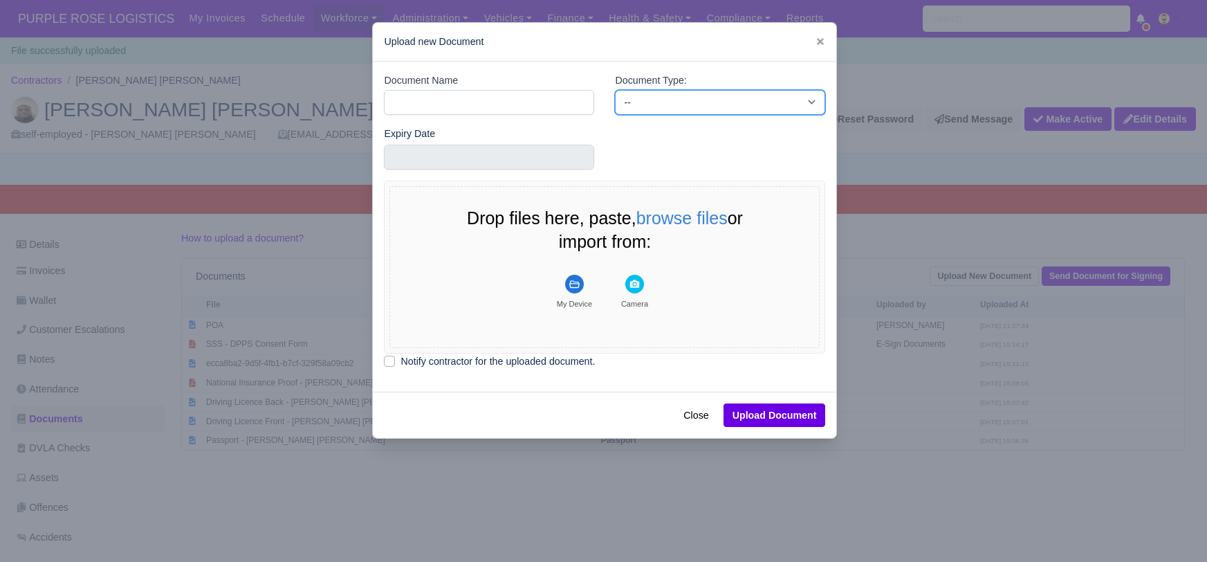
click at [663, 98] on select "-- Accounting Engagement Letter Age Verification Confirmation Background Check …" at bounding box center [720, 102] width 210 height 25
select select "dvla-check"
click at [615, 90] on select "-- Accounting Engagement Letter Age Verification Confirmation Background Check …" at bounding box center [720, 102] width 210 height 25
click at [573, 287] on g "File Uploader" at bounding box center [574, 284] width 19 height 19
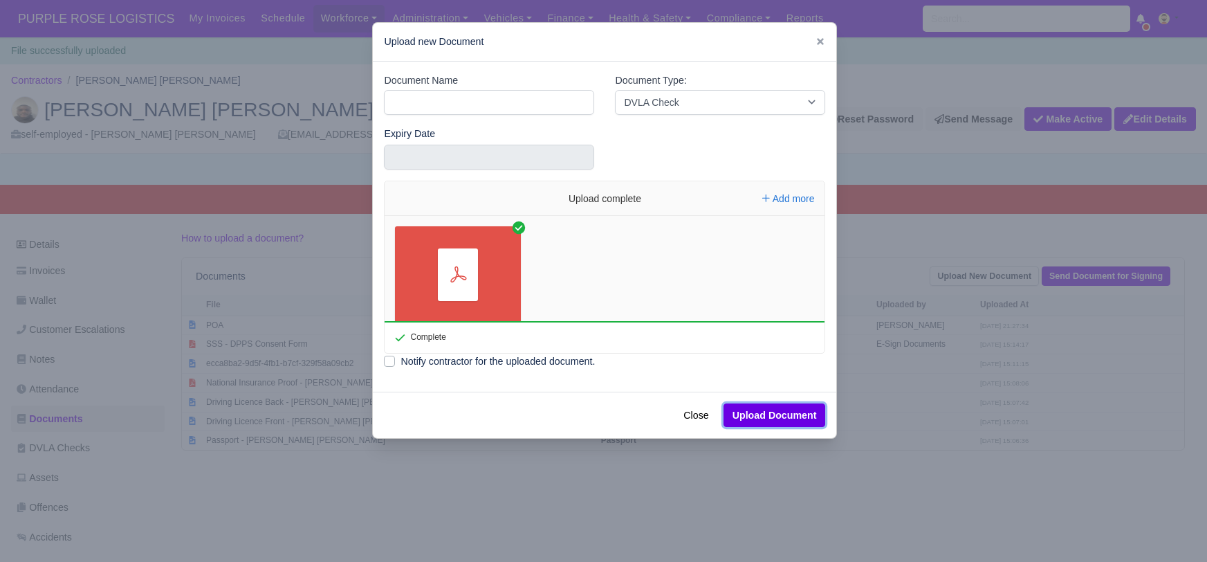
click at [784, 409] on button "Upload Document" at bounding box center [775, 415] width 102 height 24
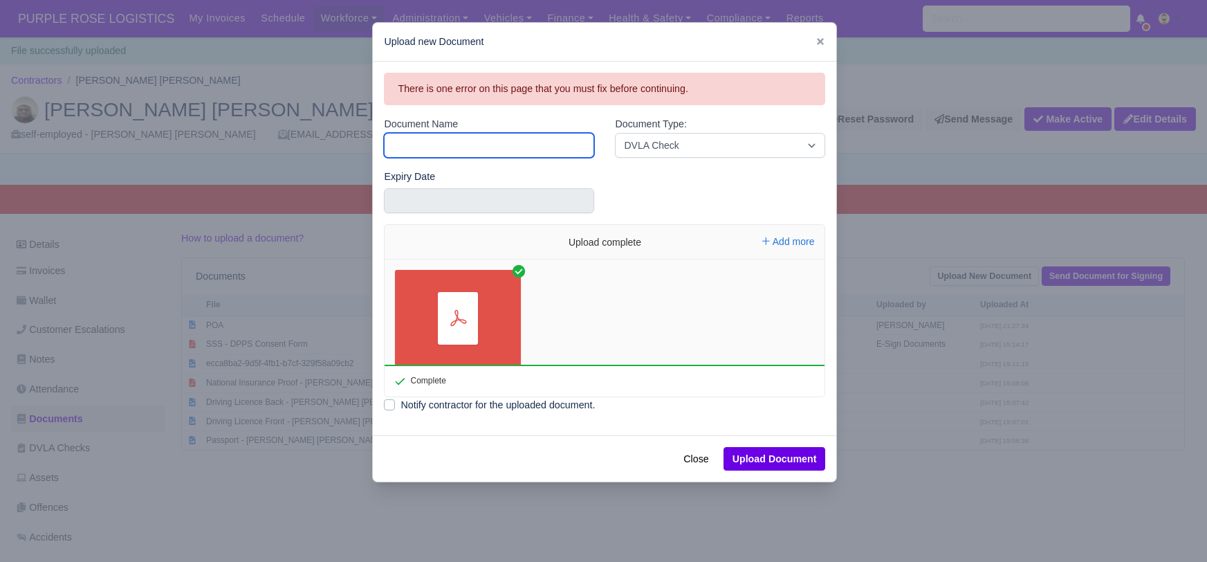
click at [493, 143] on input "Document Name" at bounding box center [489, 145] width 210 height 25
type input "DVLA"
click at [765, 454] on button "Upload Document" at bounding box center [775, 459] width 102 height 24
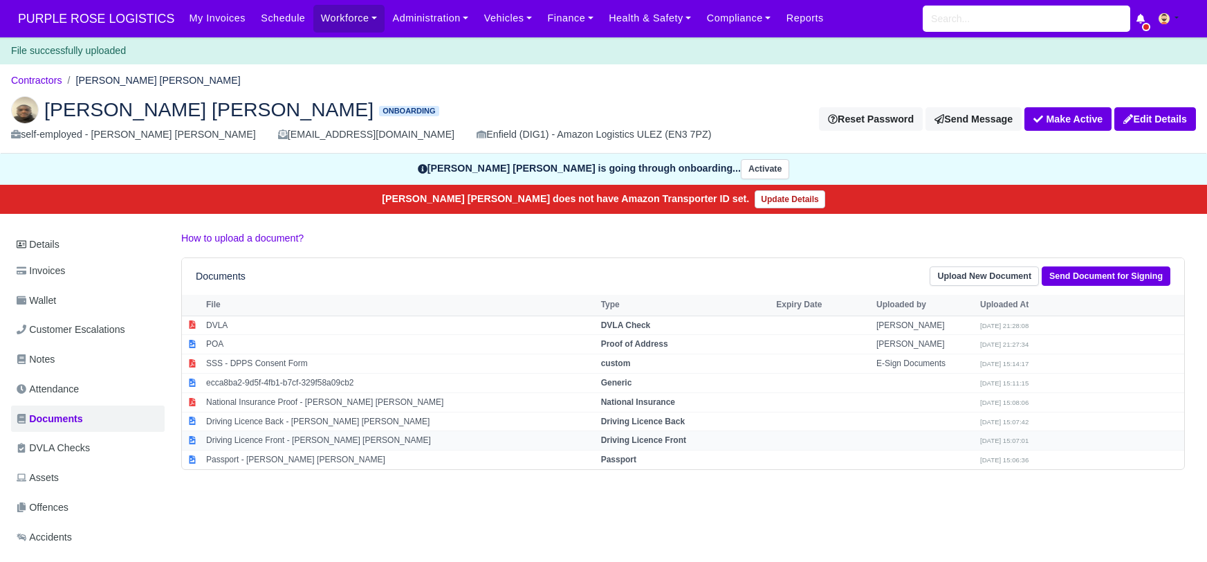
click at [625, 436] on strong "Driving Licence Front" at bounding box center [643, 440] width 85 height 10
select select "driving-licence-front"
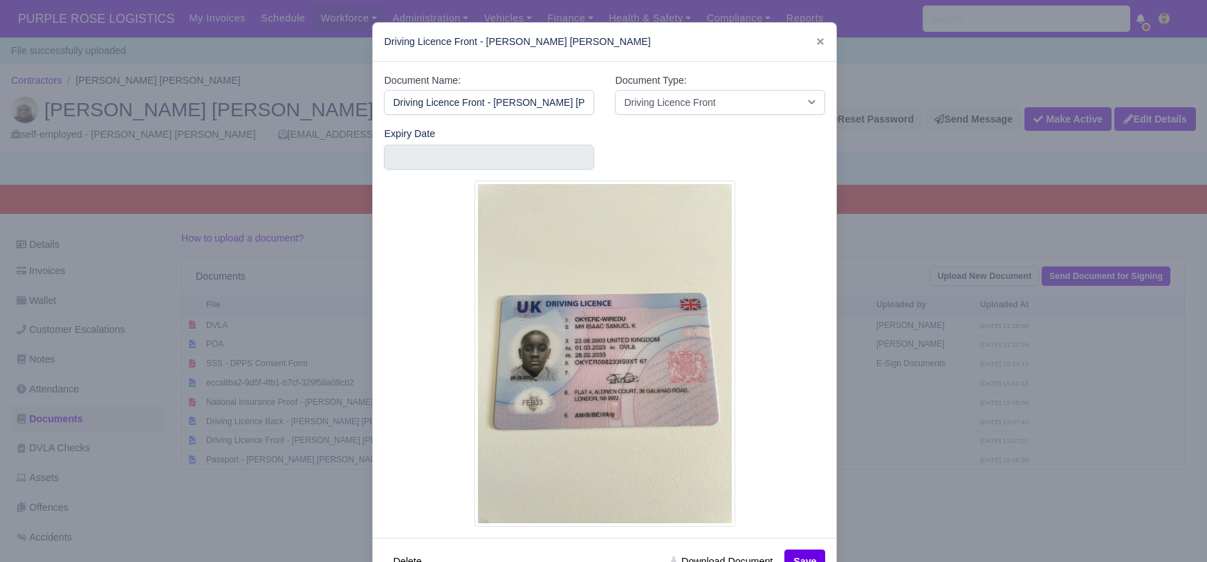
click at [905, 528] on div at bounding box center [603, 281] width 1207 height 562
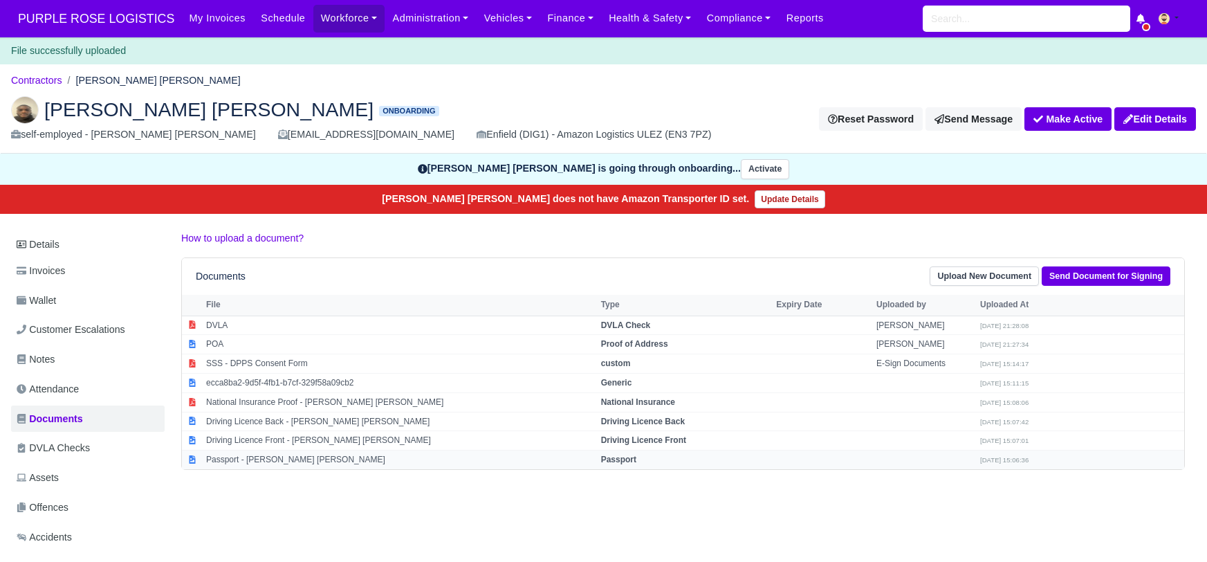
click at [605, 456] on strong "Passport" at bounding box center [618, 459] width 35 height 10
select select "passport"
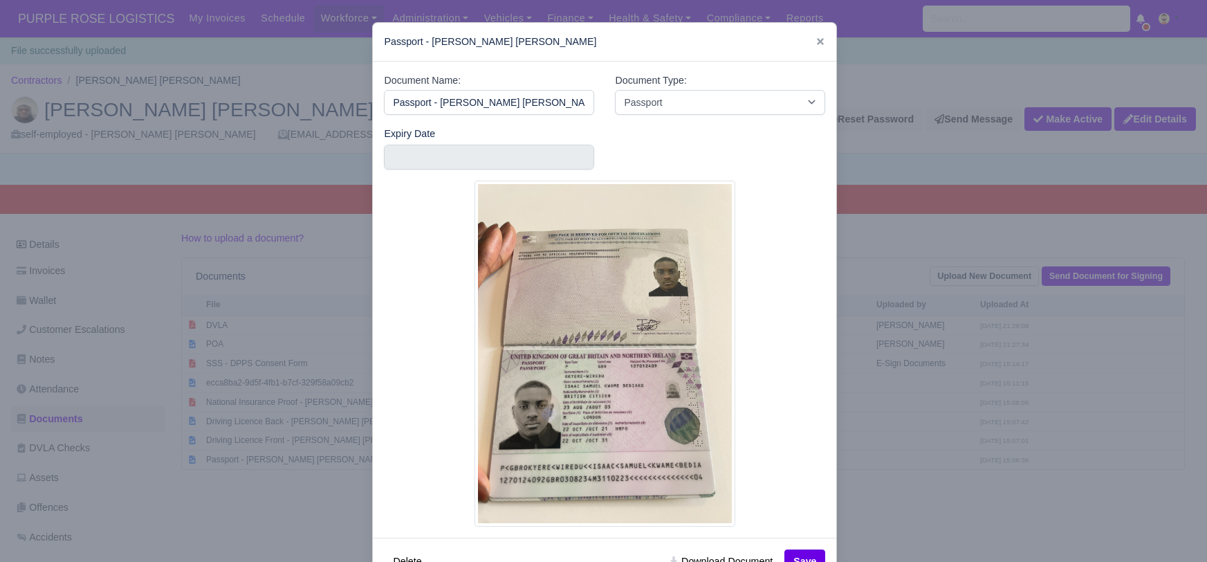
click at [940, 517] on div at bounding box center [603, 281] width 1207 height 562
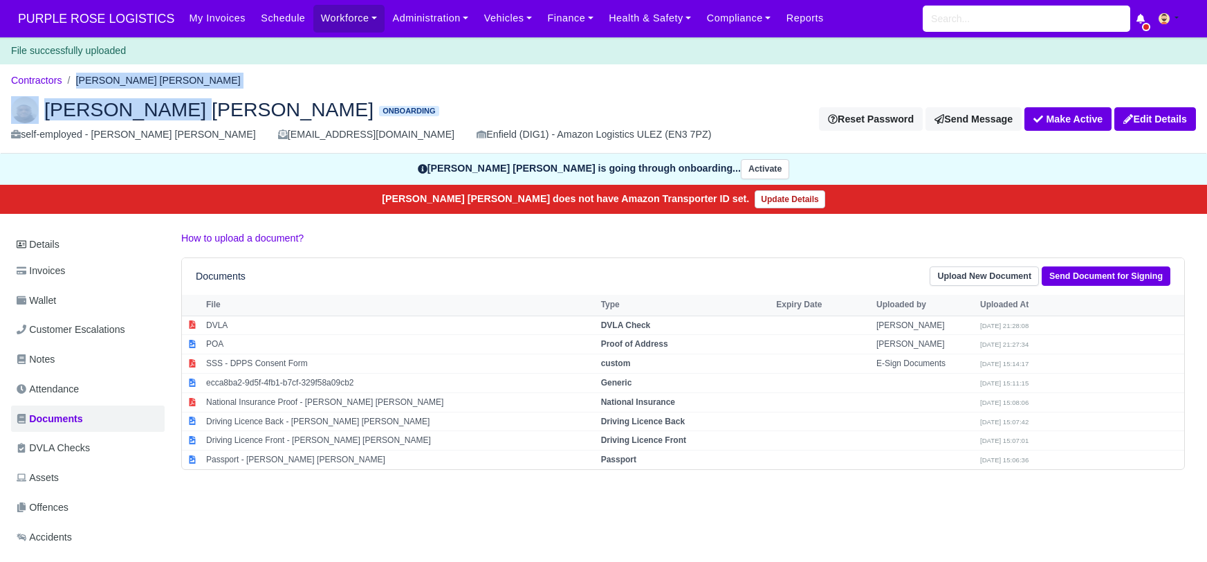
drag, startPoint x: 78, startPoint y: 81, endPoint x: 181, endPoint y: 85, distance: 102.5
click at [181, 85] on main "Contractors Isaac Okyere Wiredu Isaac Okyere Wiredu Onboarding self-employed - …" at bounding box center [603, 389] width 1207 height 616
click at [196, 81] on ol "Contractors Isaac Okyere Wiredu" at bounding box center [603, 80] width 1185 height 21
click at [168, 73] on li "Isaac Okyere Wiredu" at bounding box center [151, 81] width 178 height 16
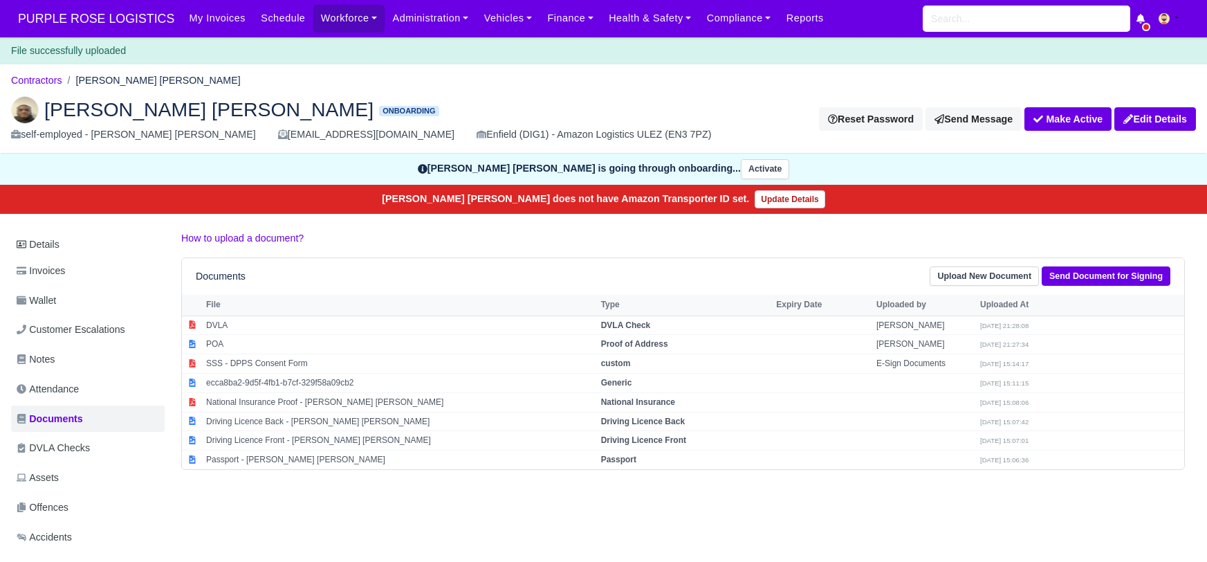
drag, startPoint x: 77, startPoint y: 77, endPoint x: 173, endPoint y: 76, distance: 96.2
click at [173, 76] on ol "Contractors Isaac Okyere Wiredu" at bounding box center [603, 80] width 1185 height 21
copy li "Isaac Okyere Wiredu"
click at [326, 49] on div "File successfully uploaded" at bounding box center [603, 50] width 1207 height 27
click at [44, 82] on link "Contractors" at bounding box center [36, 80] width 51 height 11
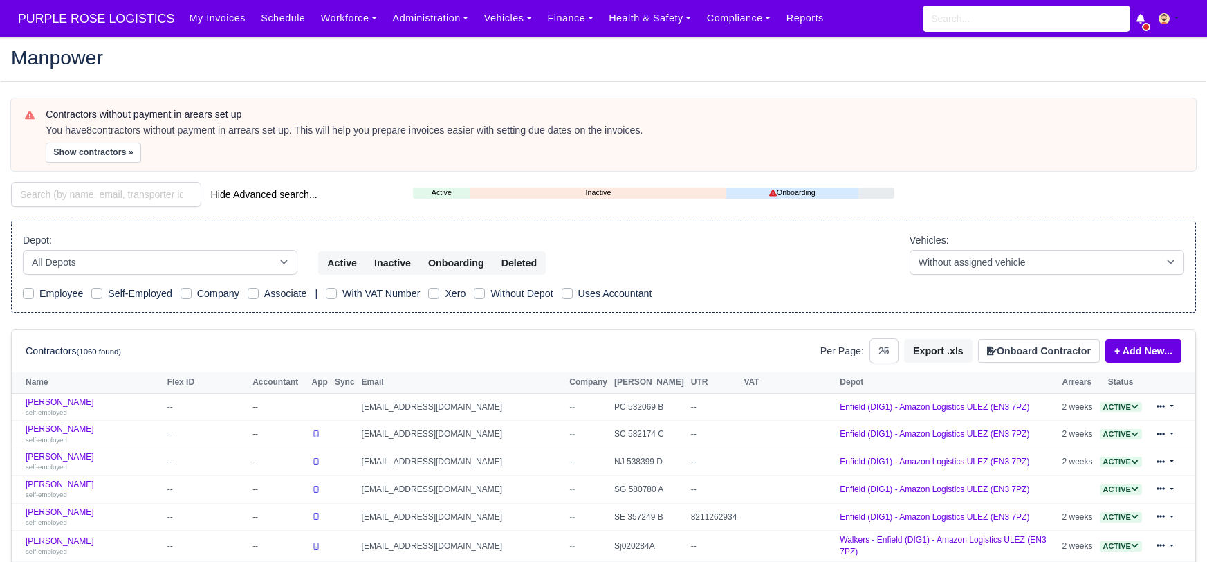
select select "25"
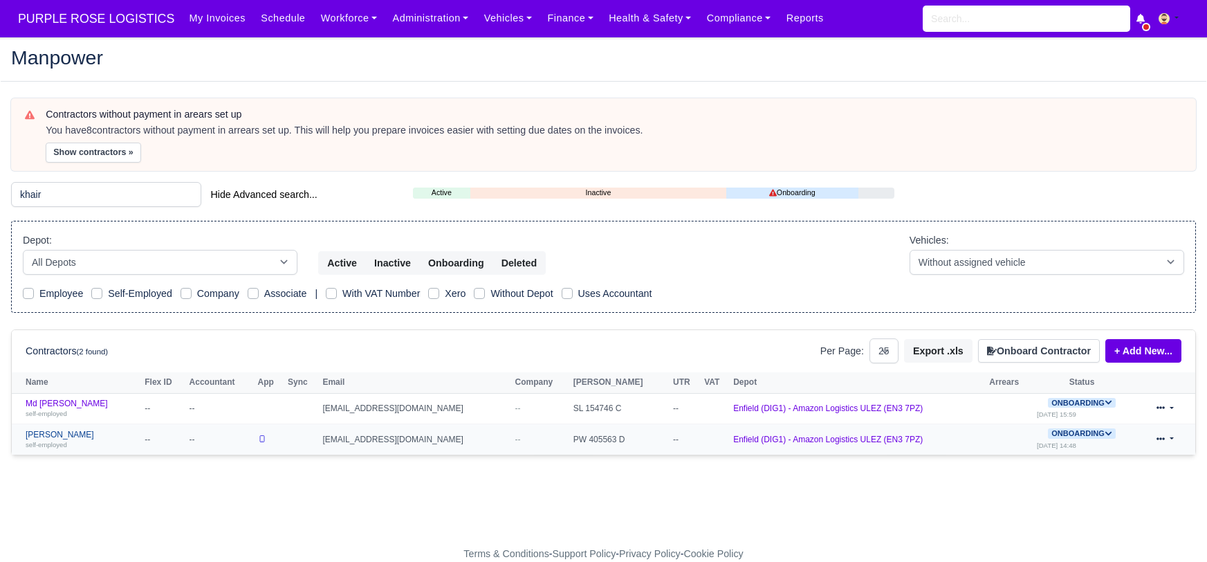
type input "khair"
click at [68, 436] on link "[PERSON_NAME] self-employed" at bounding box center [82, 440] width 112 height 20
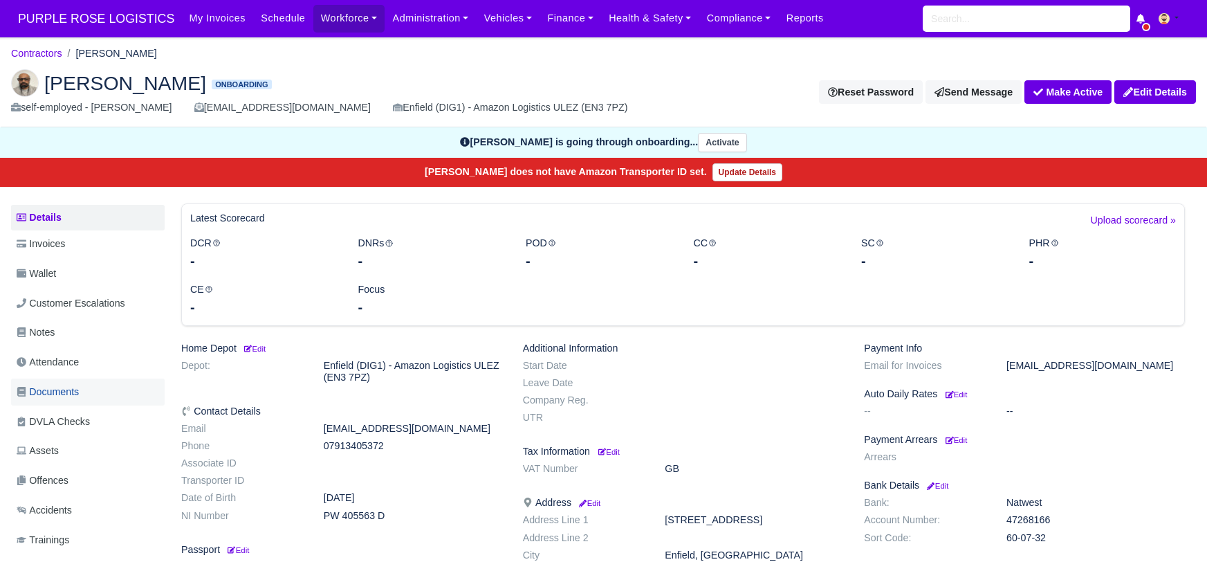
click at [68, 391] on span "Documents" at bounding box center [48, 392] width 62 height 16
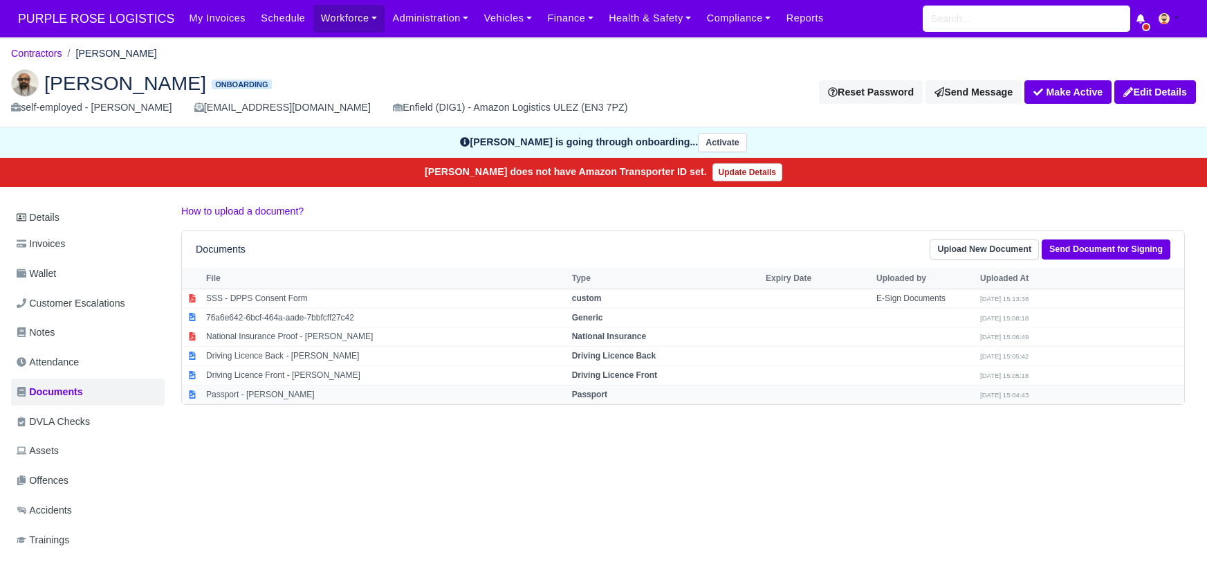
click at [600, 389] on strong "Passport" at bounding box center [589, 394] width 35 height 10
select select "passport"
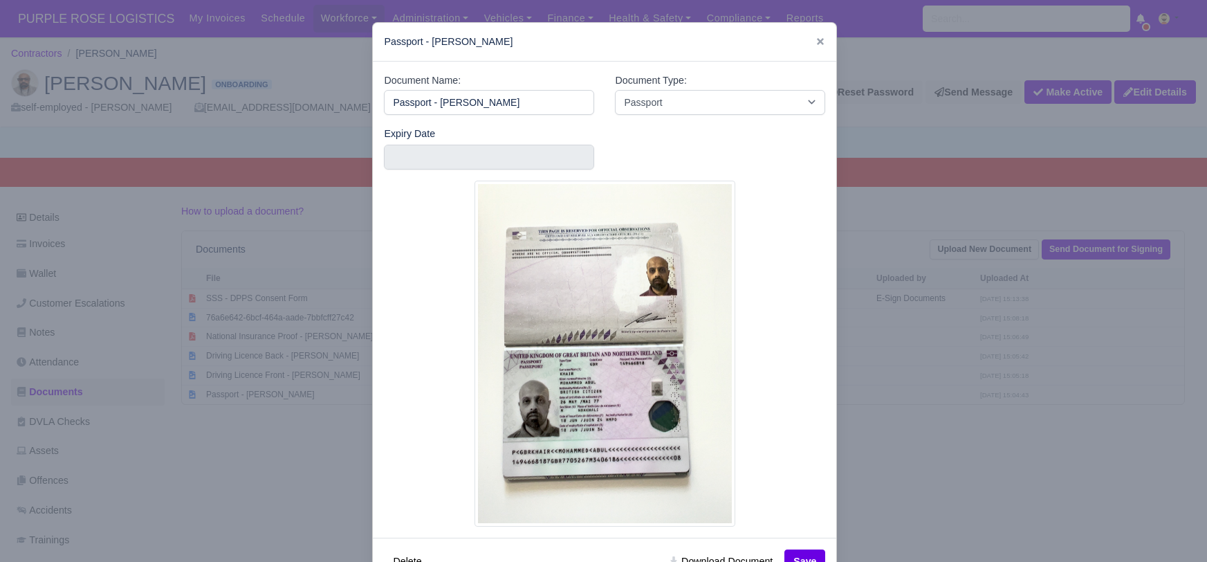
click at [881, 483] on div at bounding box center [603, 281] width 1207 height 562
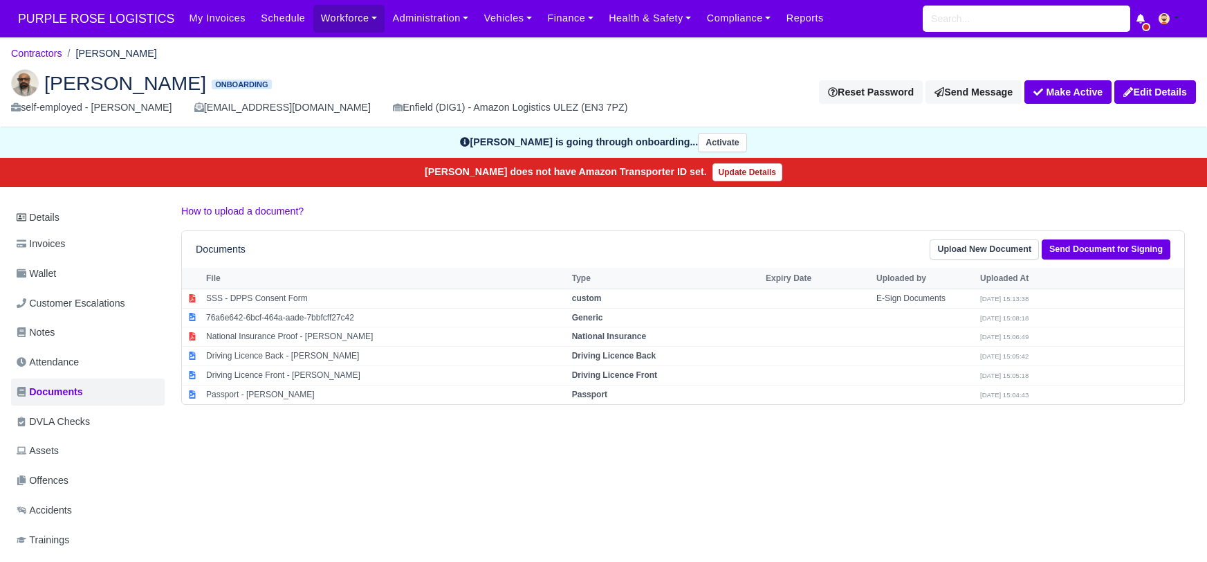
drag, startPoint x: 645, startPoint y: 372, endPoint x: 804, endPoint y: 444, distance: 174.6
click at [654, 378] on strong "Driving Licence Front" at bounding box center [614, 375] width 85 height 10
select select "driving-licence-front"
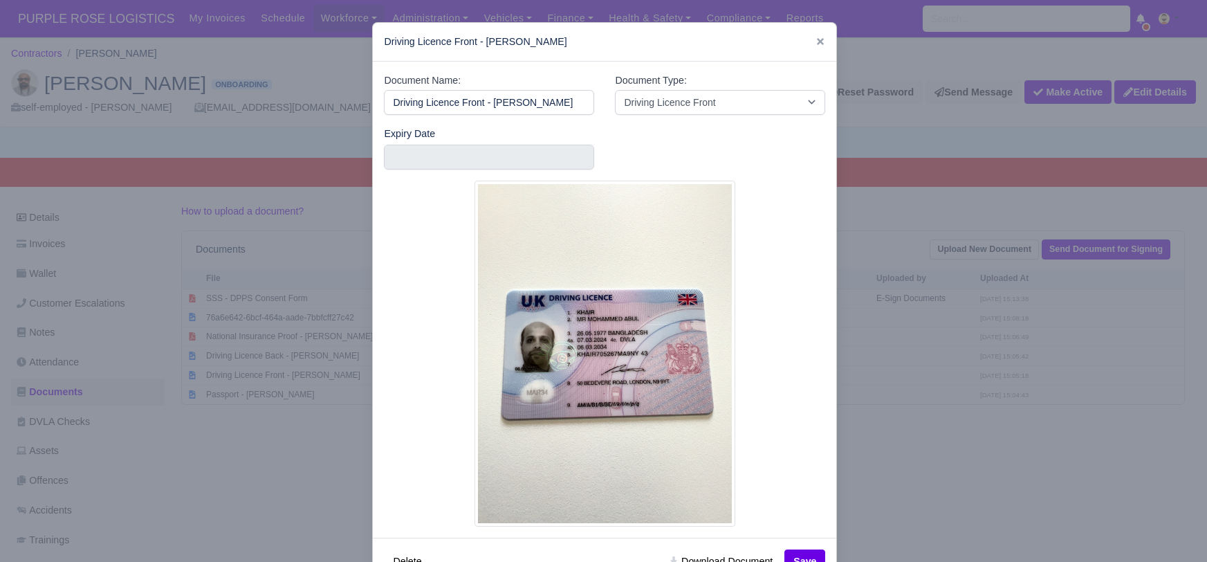
click at [934, 475] on div at bounding box center [603, 281] width 1207 height 562
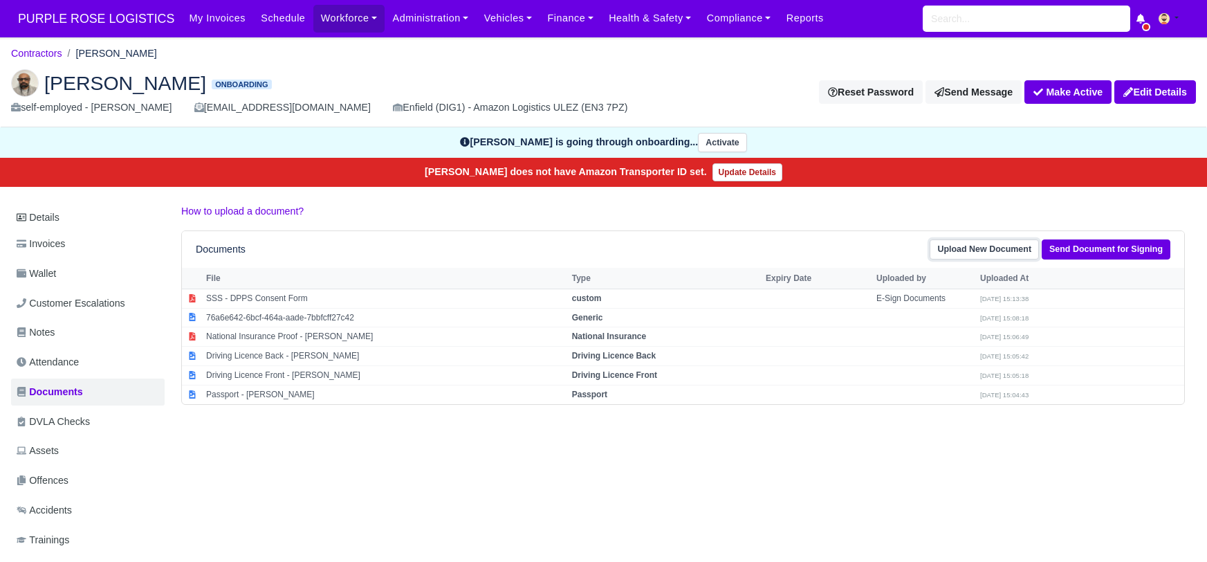
click at [983, 250] on link "Upload New Document" at bounding box center [984, 249] width 109 height 20
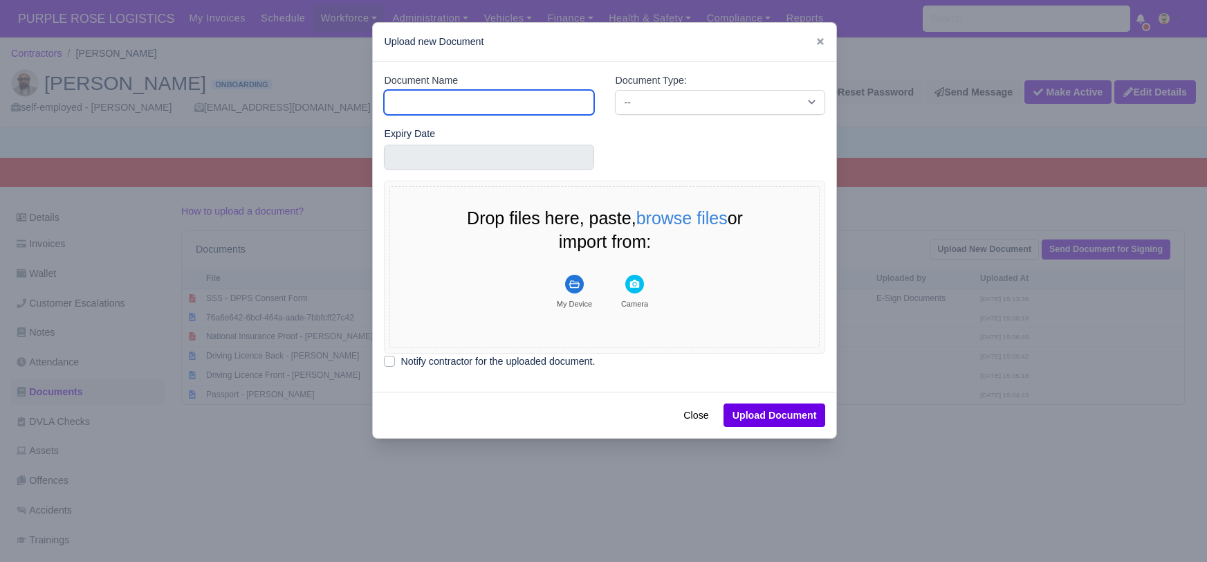
click at [466, 93] on input "Document Name" at bounding box center [489, 102] width 210 height 25
type input "DVLA"
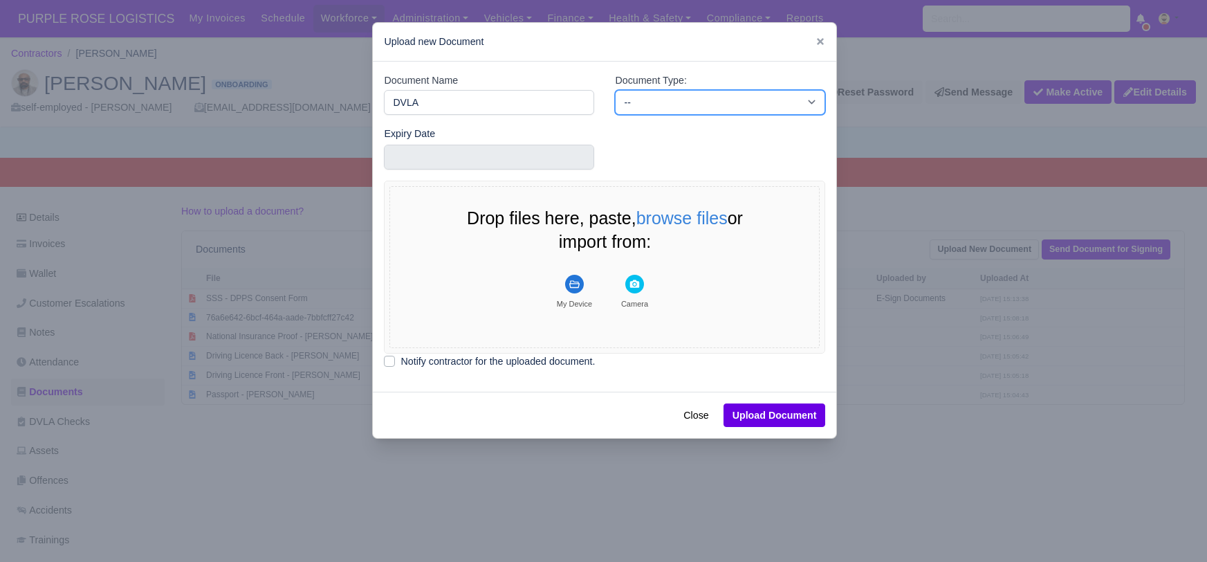
click at [683, 100] on select "-- Accounting Engagement Letter Age Verification Confirmation Background Check …" at bounding box center [720, 102] width 210 height 25
select select "dvla-check"
click at [615, 90] on select "-- Accounting Engagement Letter Age Verification Confirmation Background Check …" at bounding box center [720, 102] width 210 height 25
click at [574, 286] on rect "File Uploader" at bounding box center [574, 284] width 19 height 19
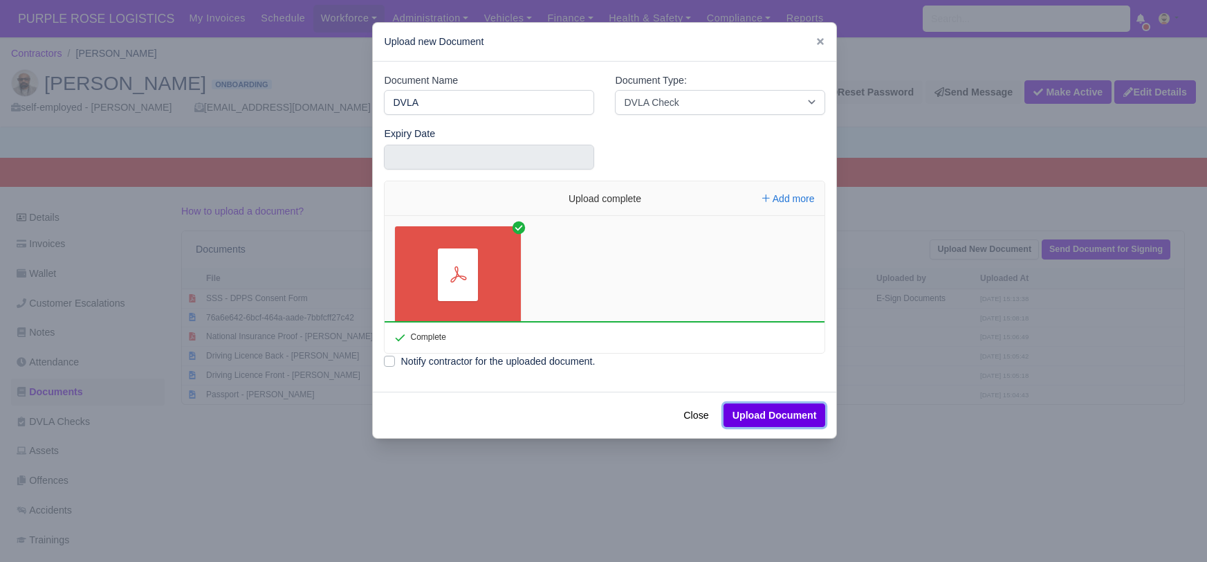
click at [800, 414] on button "Upload Document" at bounding box center [775, 415] width 102 height 24
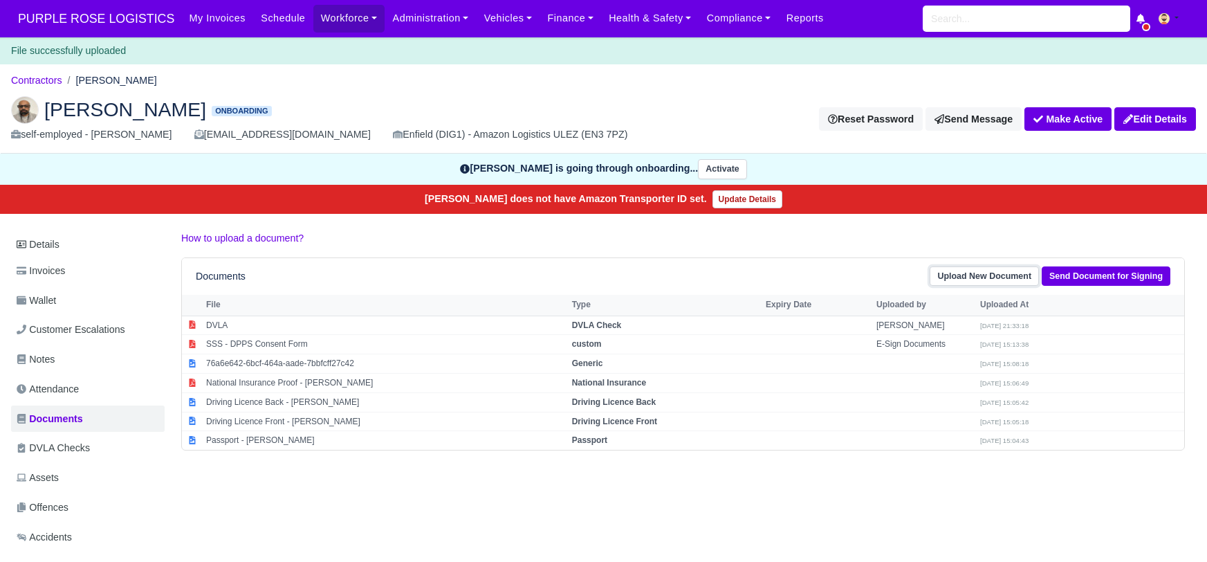
click at [994, 274] on link "Upload New Document" at bounding box center [984, 276] width 109 height 20
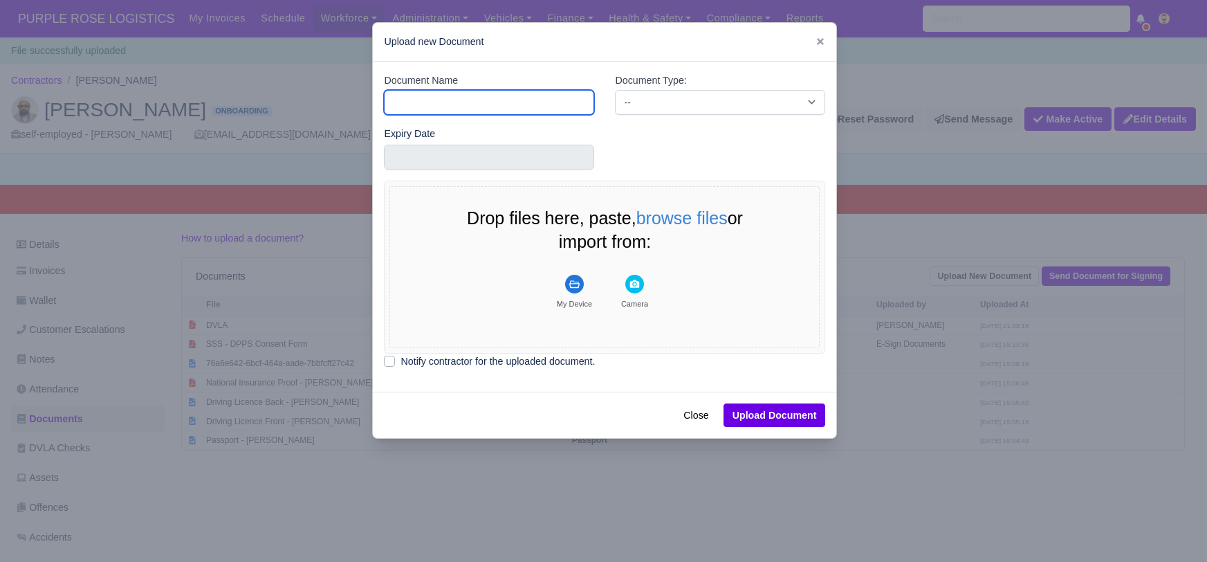
click at [420, 98] on input "Document Name" at bounding box center [489, 102] width 210 height 25
type input "POA"
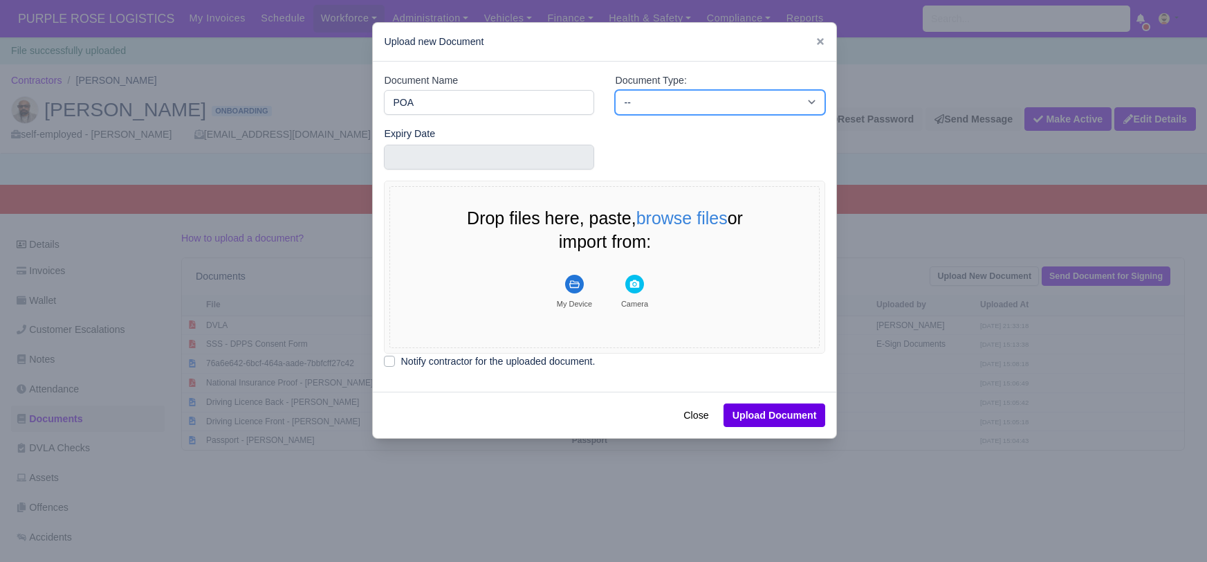
click at [674, 104] on select "-- Accounting Engagement Letter Age Verification Confirmation Background Check …" at bounding box center [720, 102] width 210 height 25
select select "proof-of-address"
click at [615, 90] on select "-- Accounting Engagement Letter Age Verification Confirmation Background Check …" at bounding box center [720, 102] width 210 height 25
click at [578, 277] on rect "File Uploader" at bounding box center [574, 284] width 19 height 19
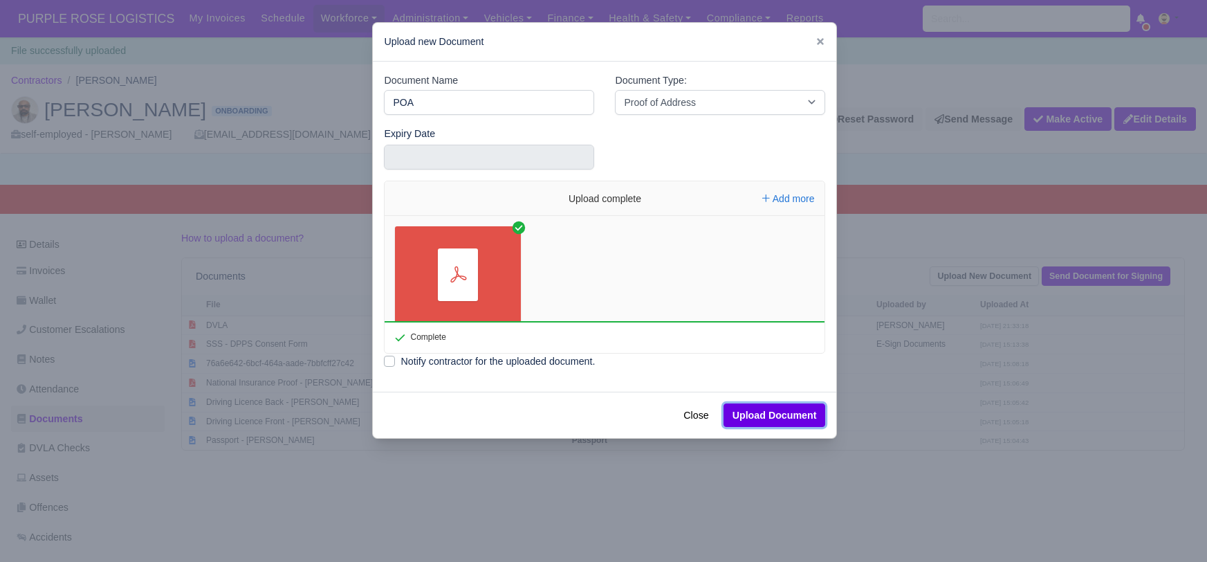
click at [800, 416] on button "Upload Document" at bounding box center [775, 415] width 102 height 24
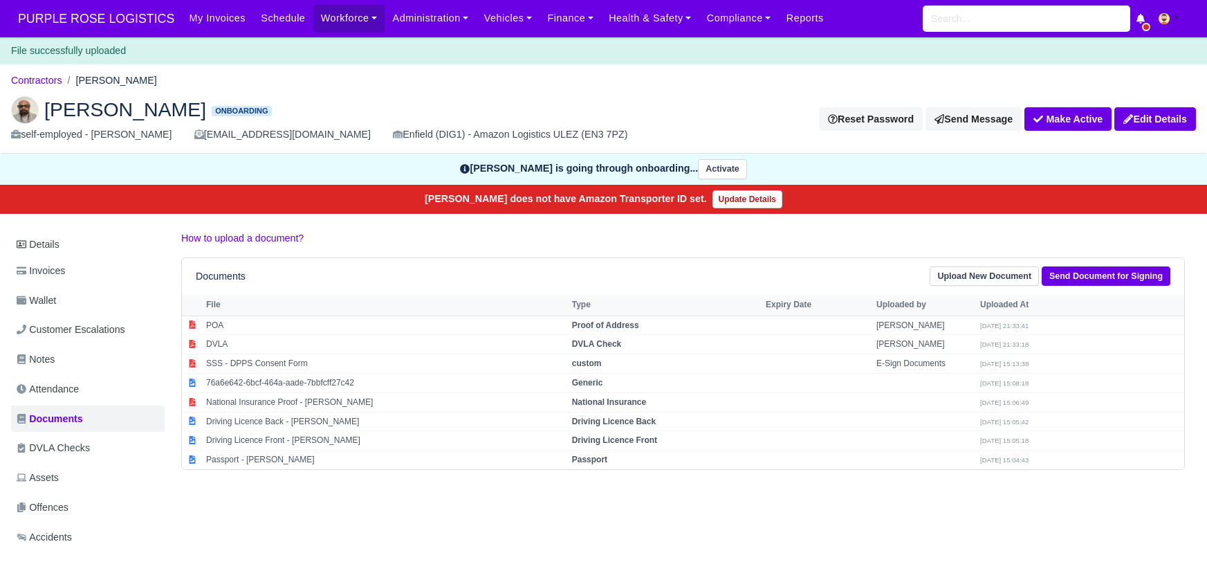
click at [349, 89] on div "[PERSON_NAME] Onboarding self-employed - [PERSON_NAME] [EMAIL_ADDRESS][DOMAIN_N…" at bounding box center [604, 119] width 1206 height 69
click at [339, 96] on h2 "[PERSON_NAME] Onboarding" at bounding box center [324, 110] width 627 height 28
